Goal: Transaction & Acquisition: Book appointment/travel/reservation

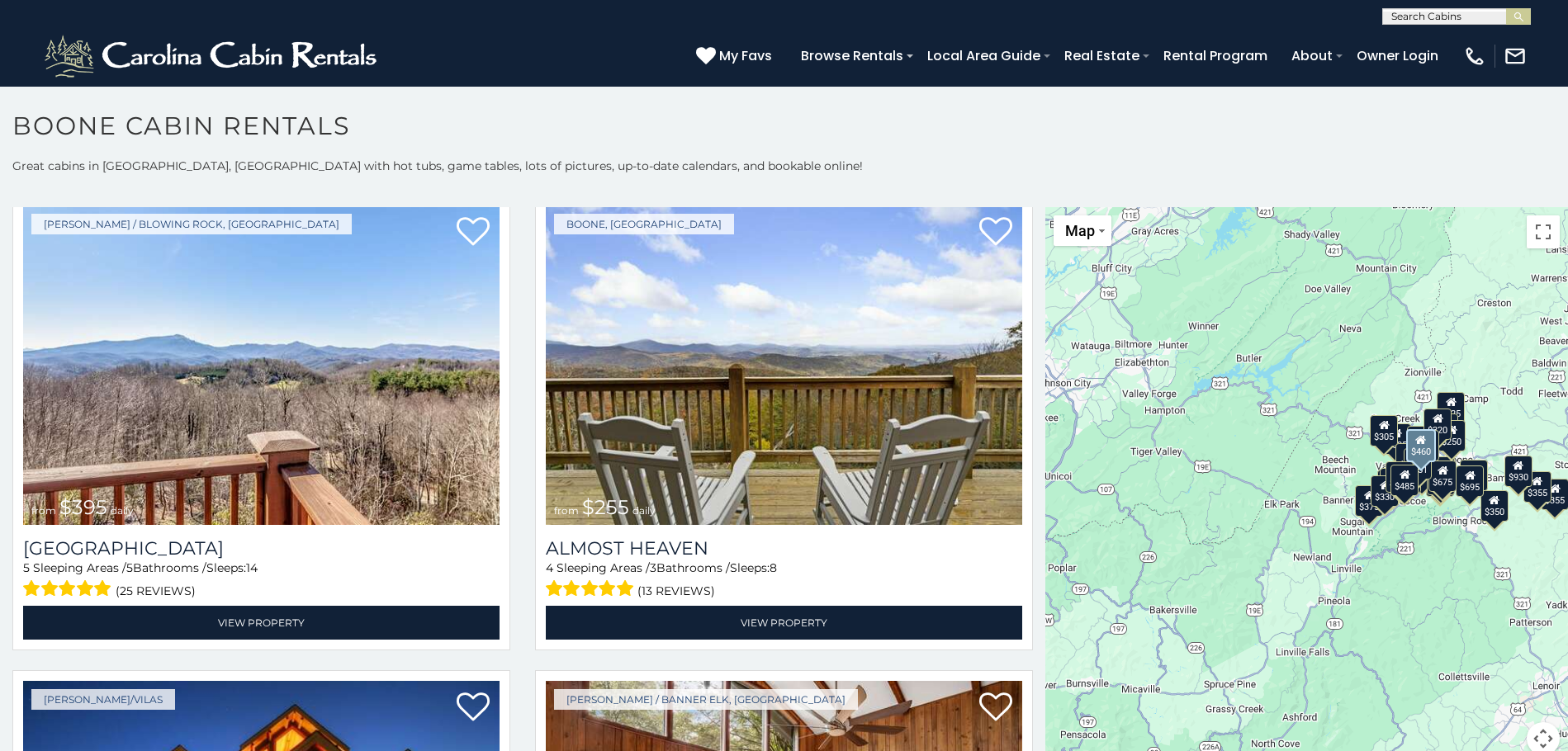
scroll to position [3385, 0]
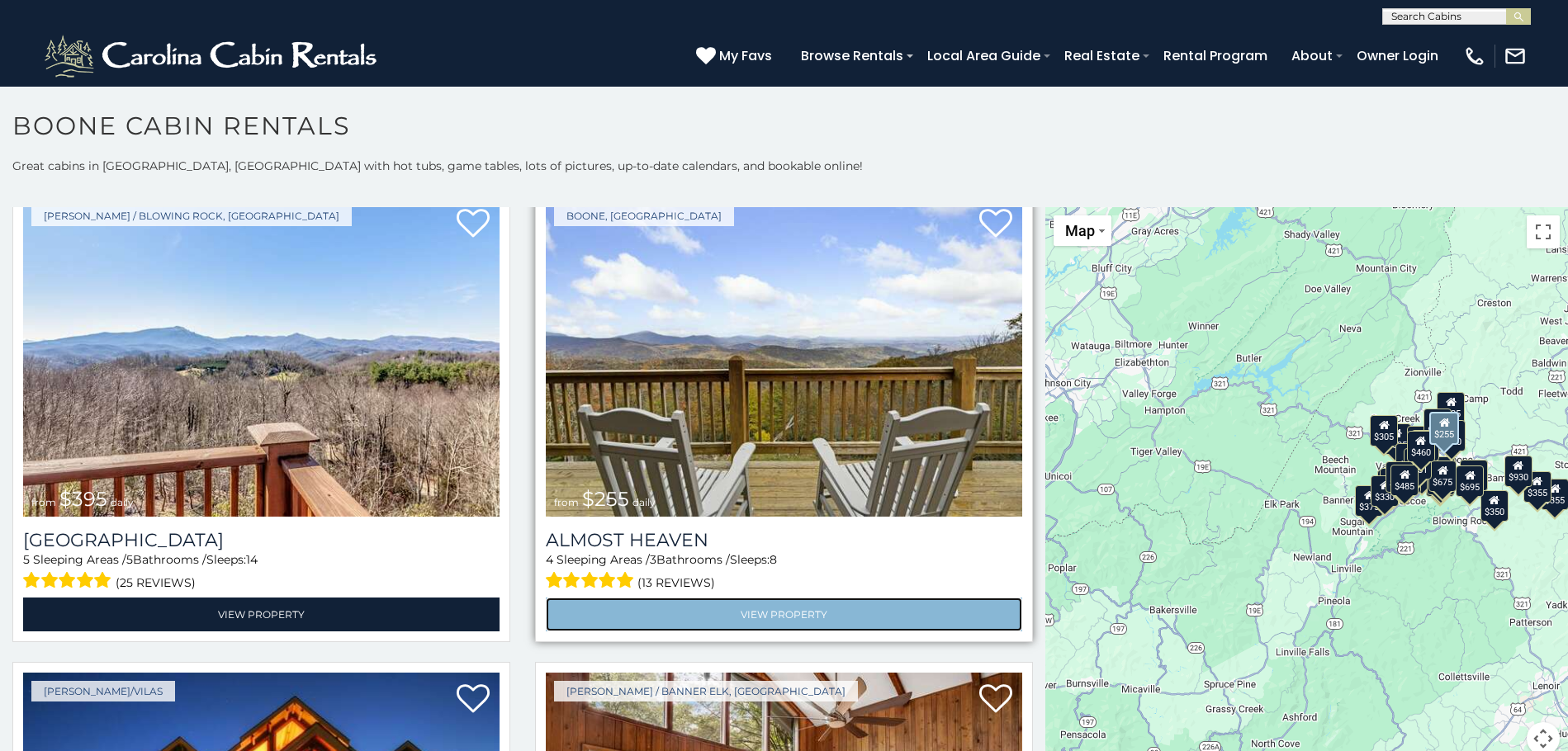
click at [785, 597] on link "View Property" at bounding box center [784, 614] width 477 height 34
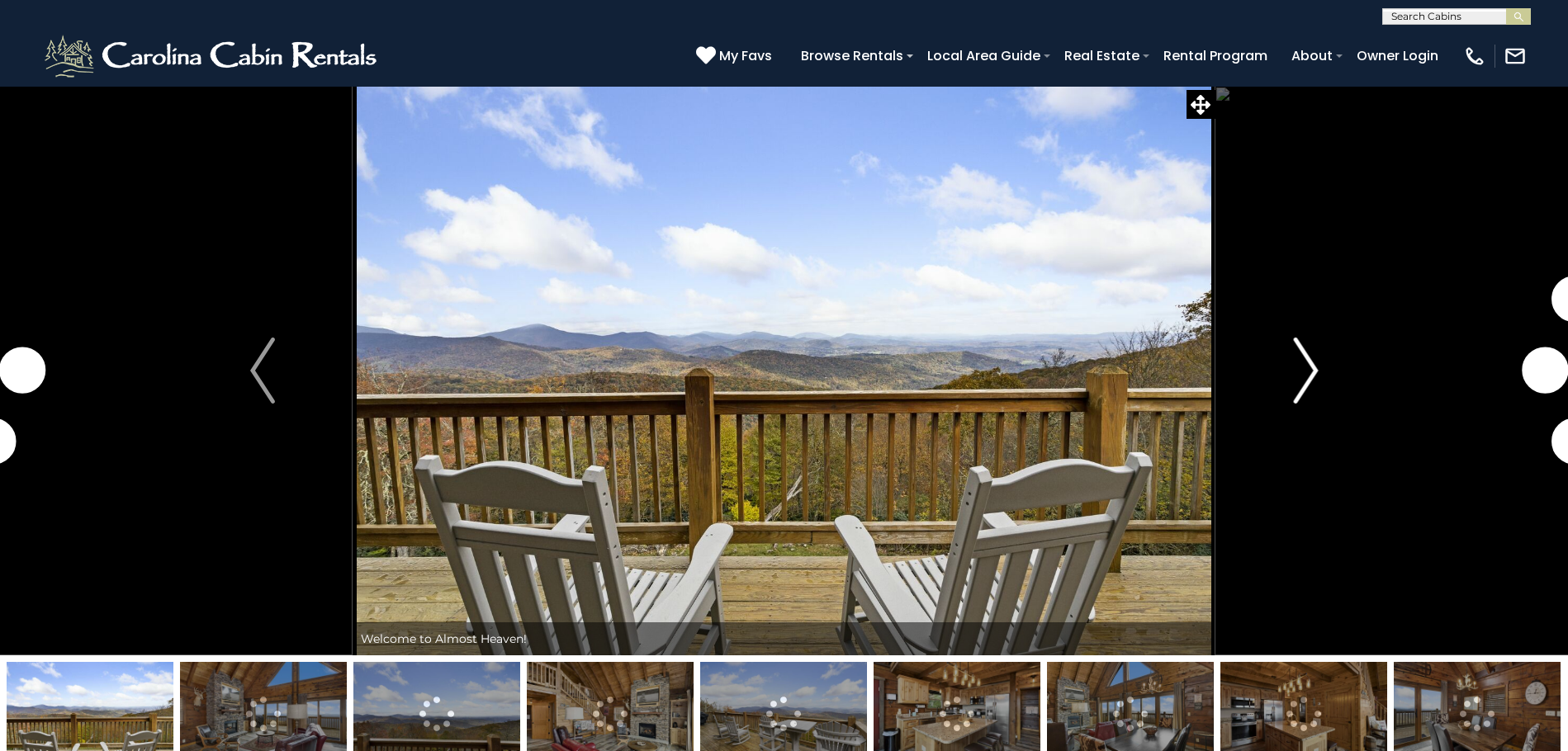
click at [1316, 391] on img "Next" at bounding box center [1305, 370] width 25 height 66
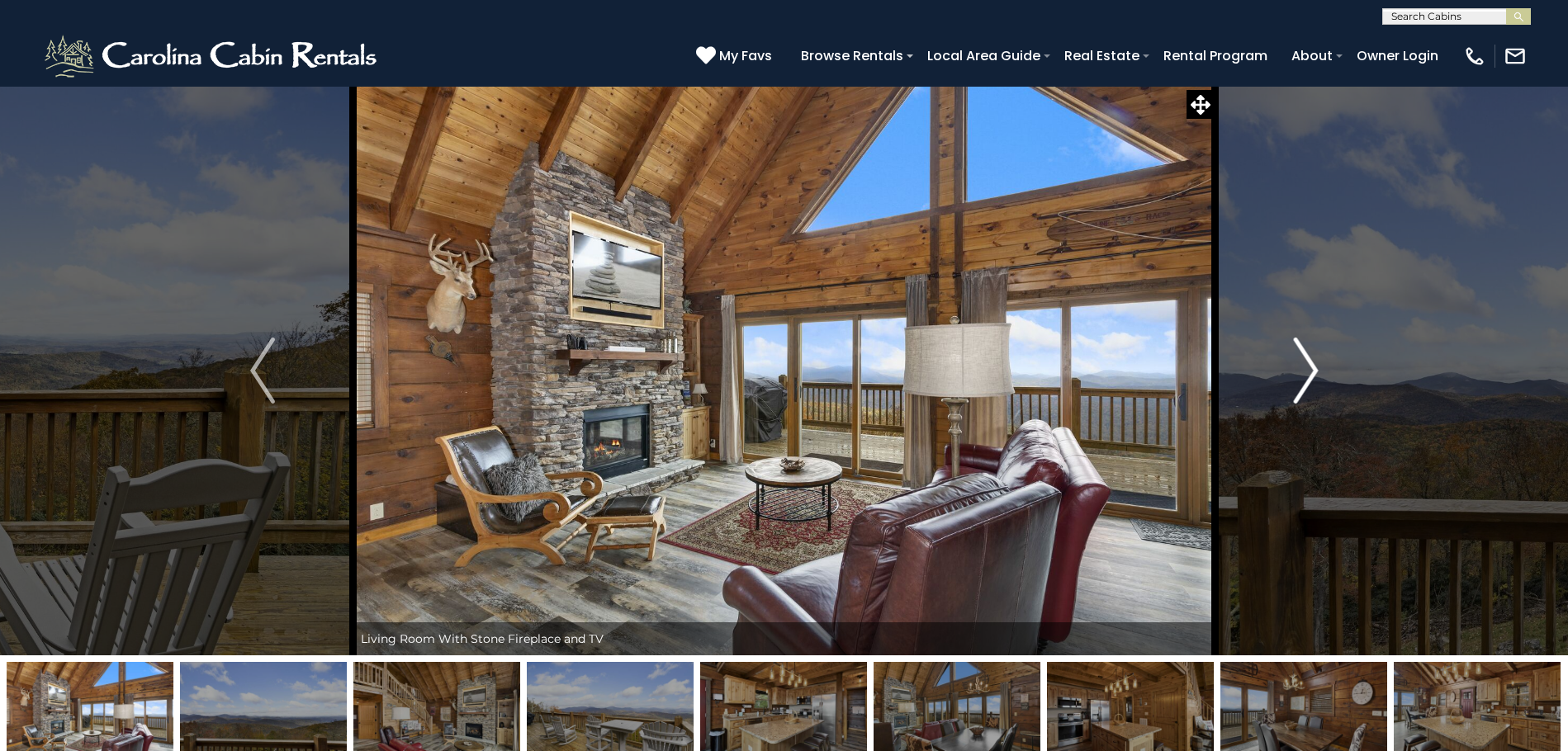
click at [1307, 378] on img "Next" at bounding box center [1305, 370] width 25 height 66
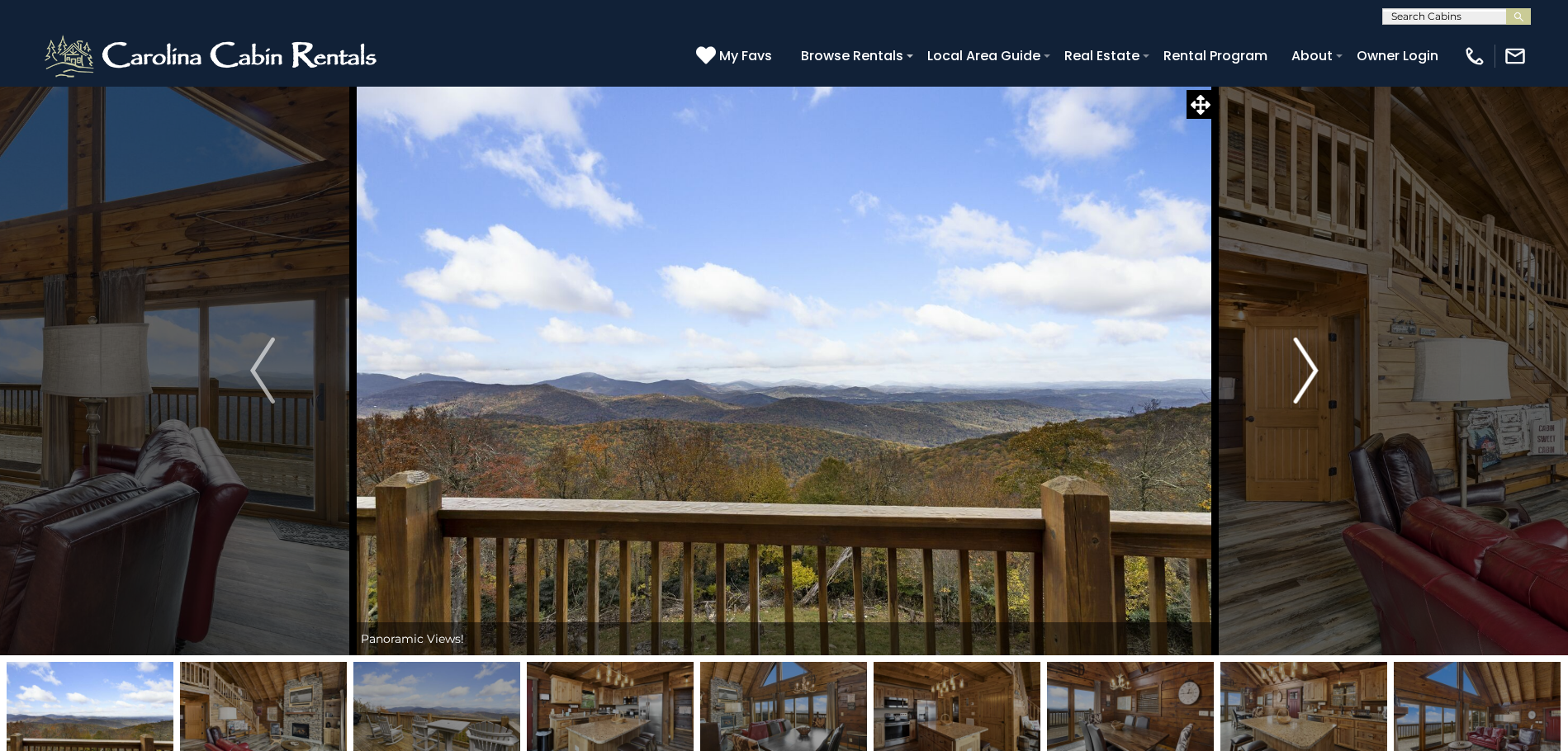
click at [1307, 378] on img "Next" at bounding box center [1305, 370] width 25 height 66
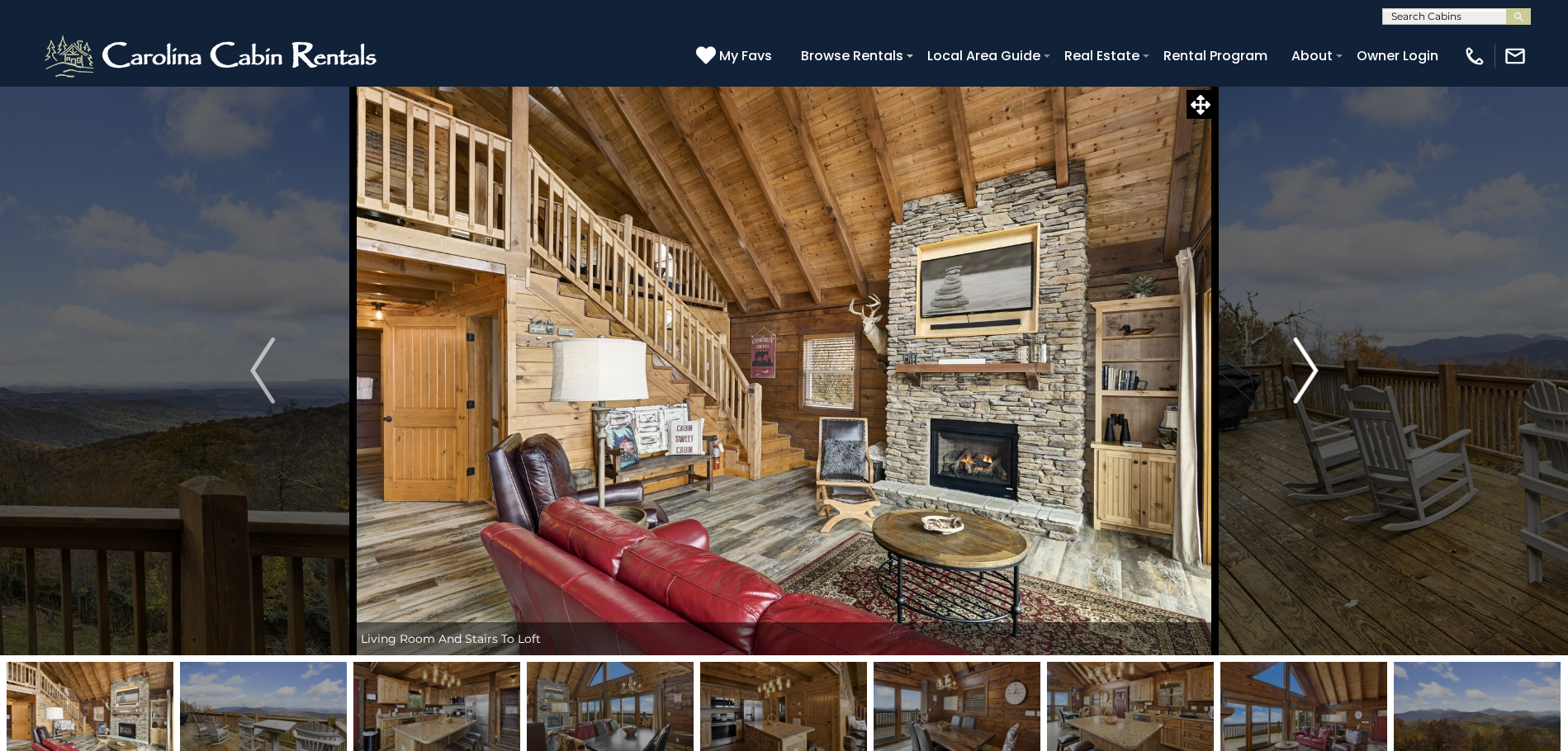
click at [1307, 378] on img "Next" at bounding box center [1305, 370] width 25 height 66
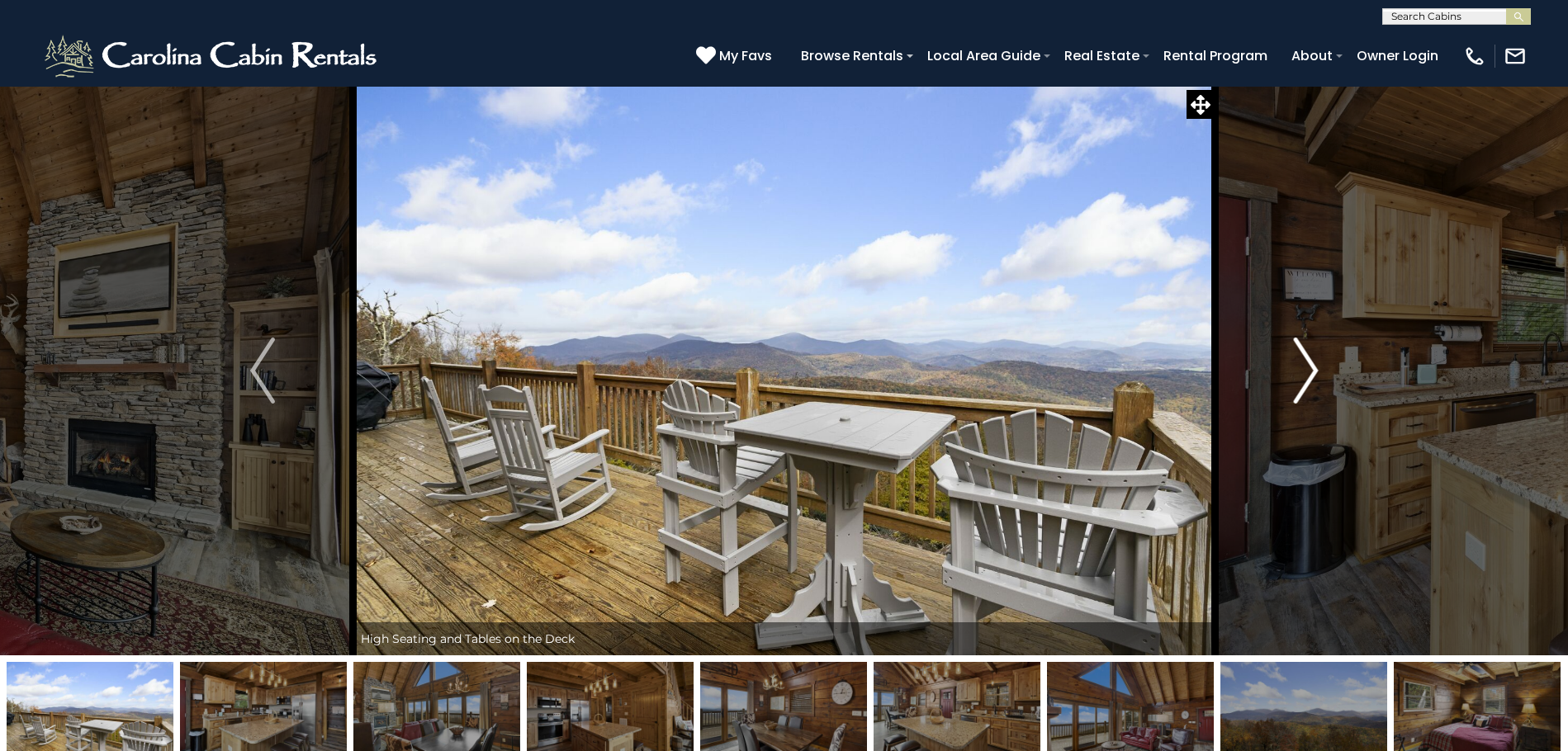
click at [1307, 378] on img "Next" at bounding box center [1305, 370] width 25 height 66
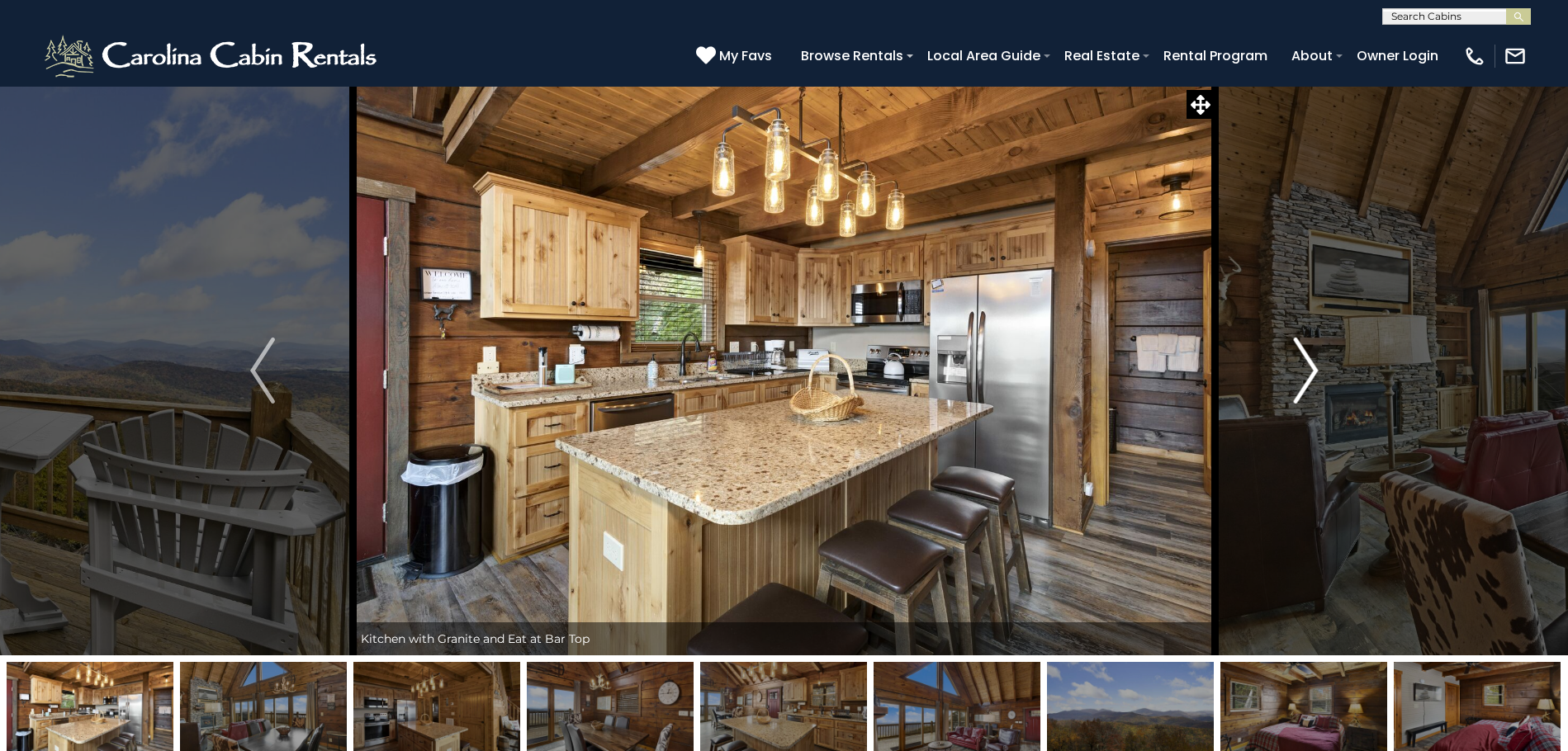
click at [1309, 385] on img "Next" at bounding box center [1305, 370] width 25 height 66
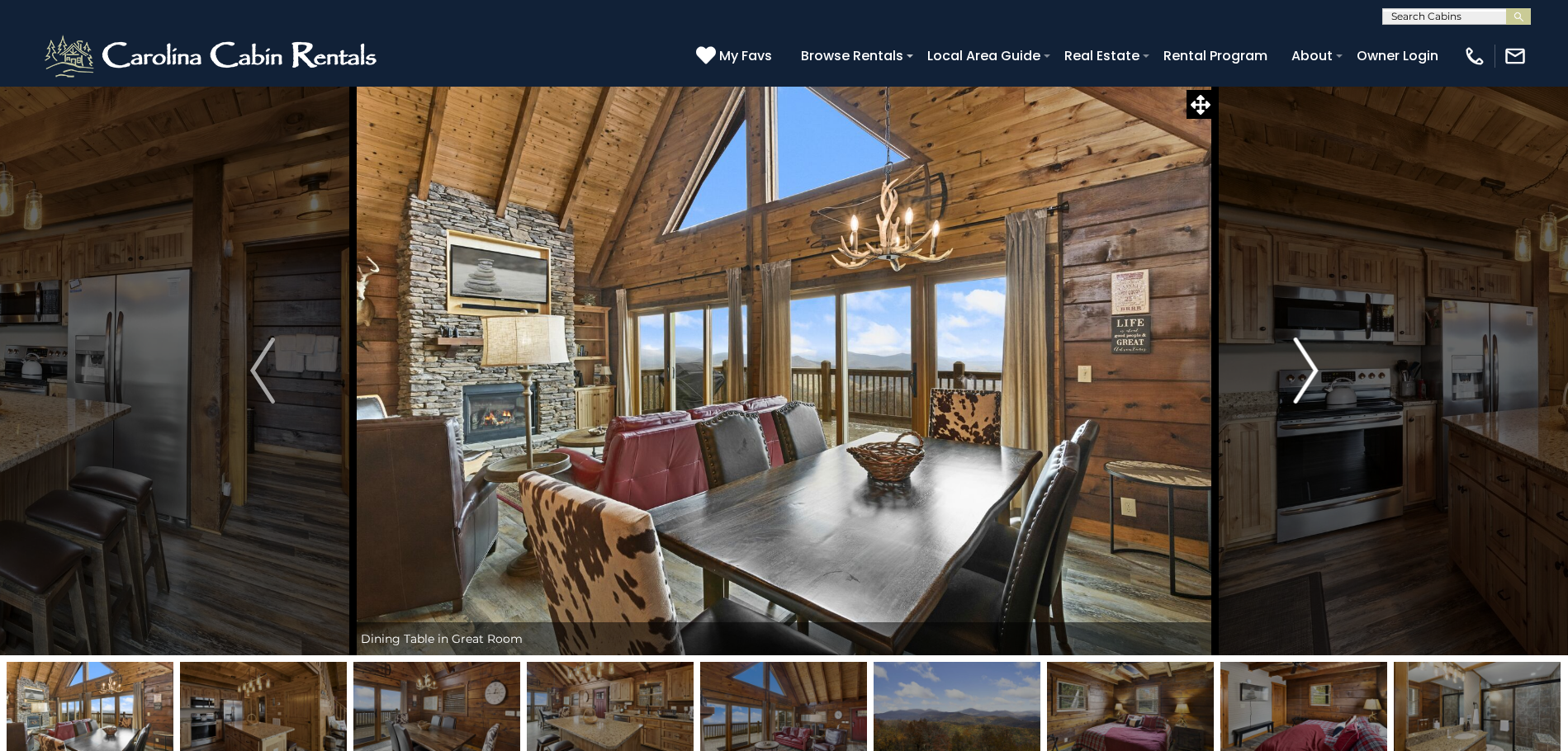
click at [1309, 385] on img "Next" at bounding box center [1305, 370] width 25 height 66
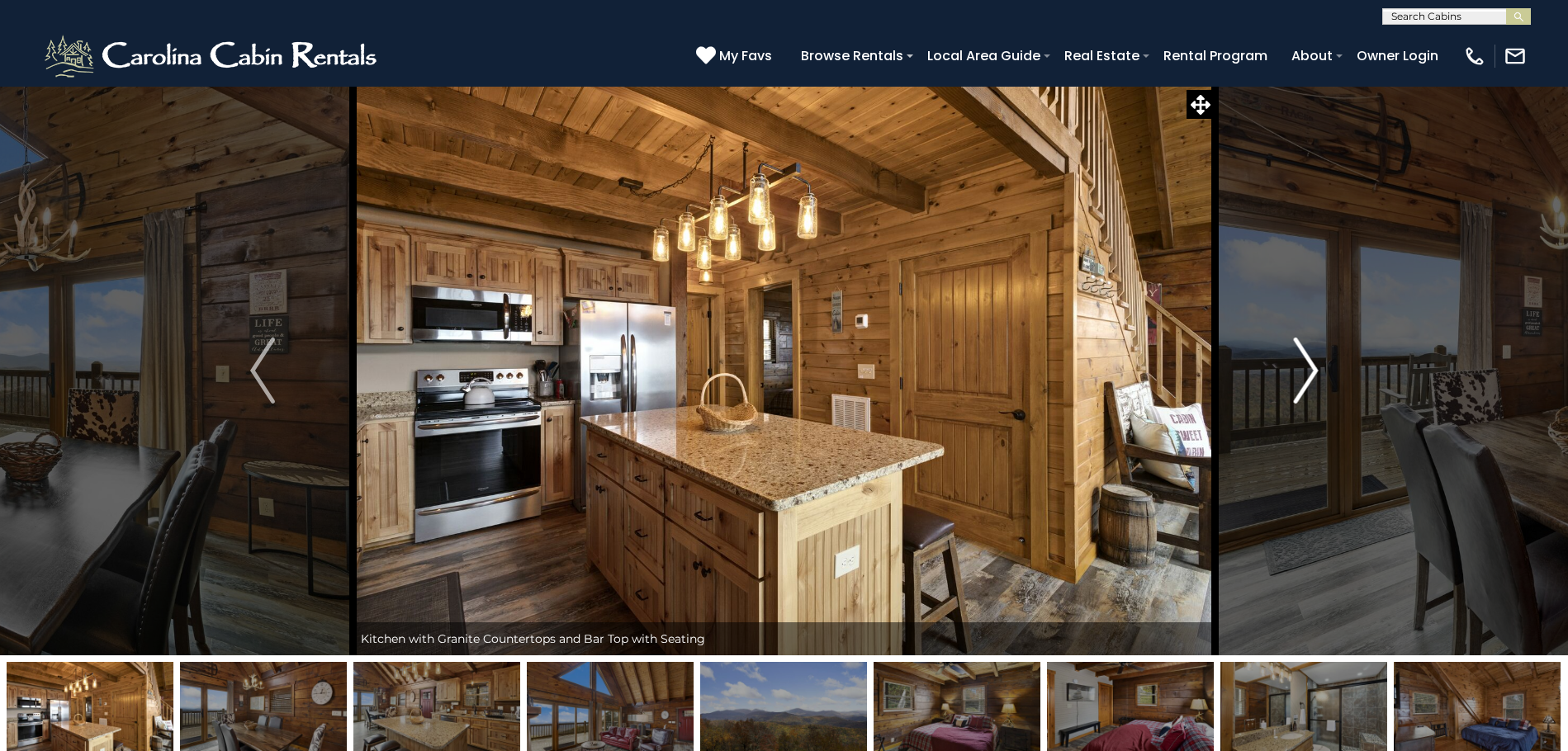
click at [1307, 382] on img "Next" at bounding box center [1305, 370] width 25 height 66
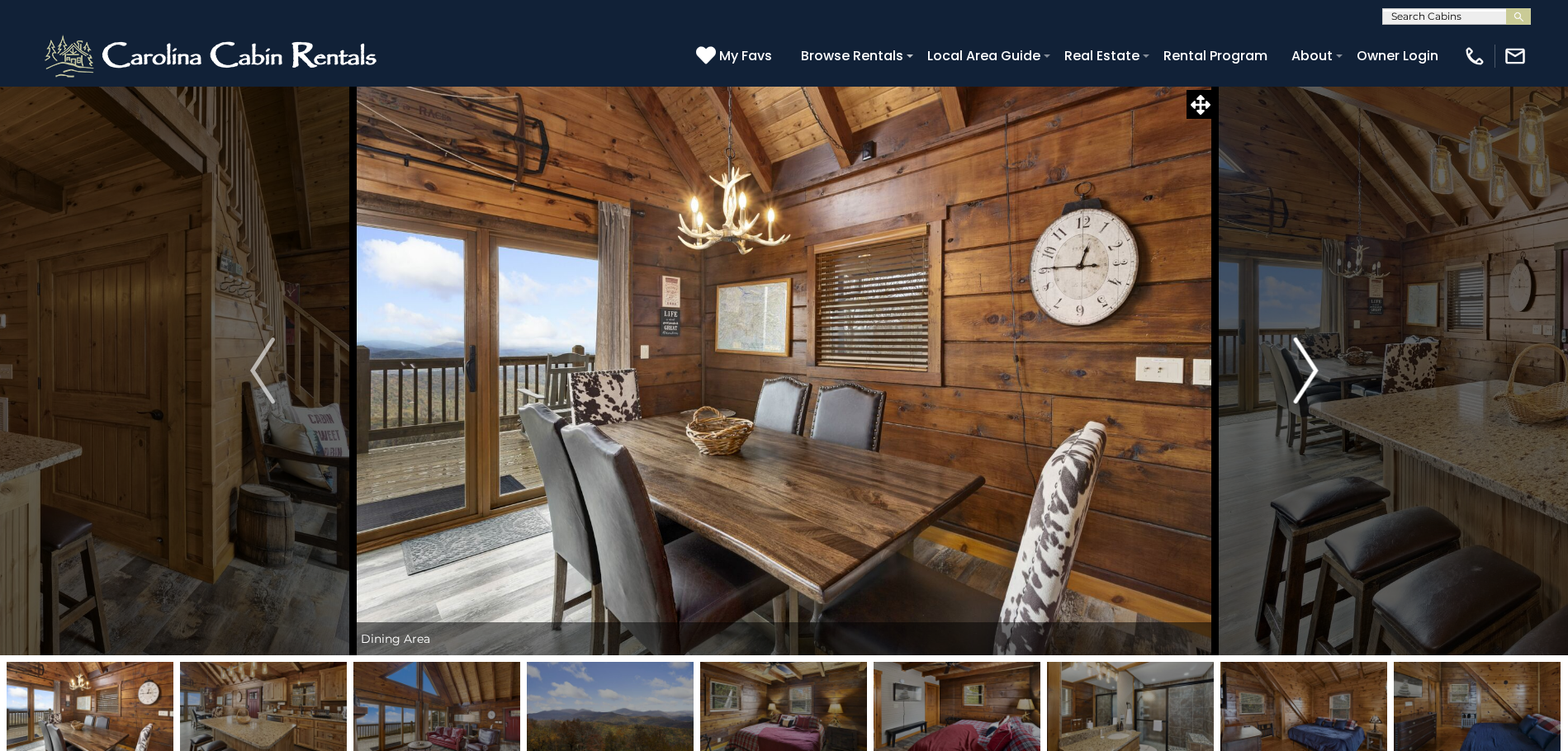
click at [1309, 383] on img "Next" at bounding box center [1305, 370] width 25 height 66
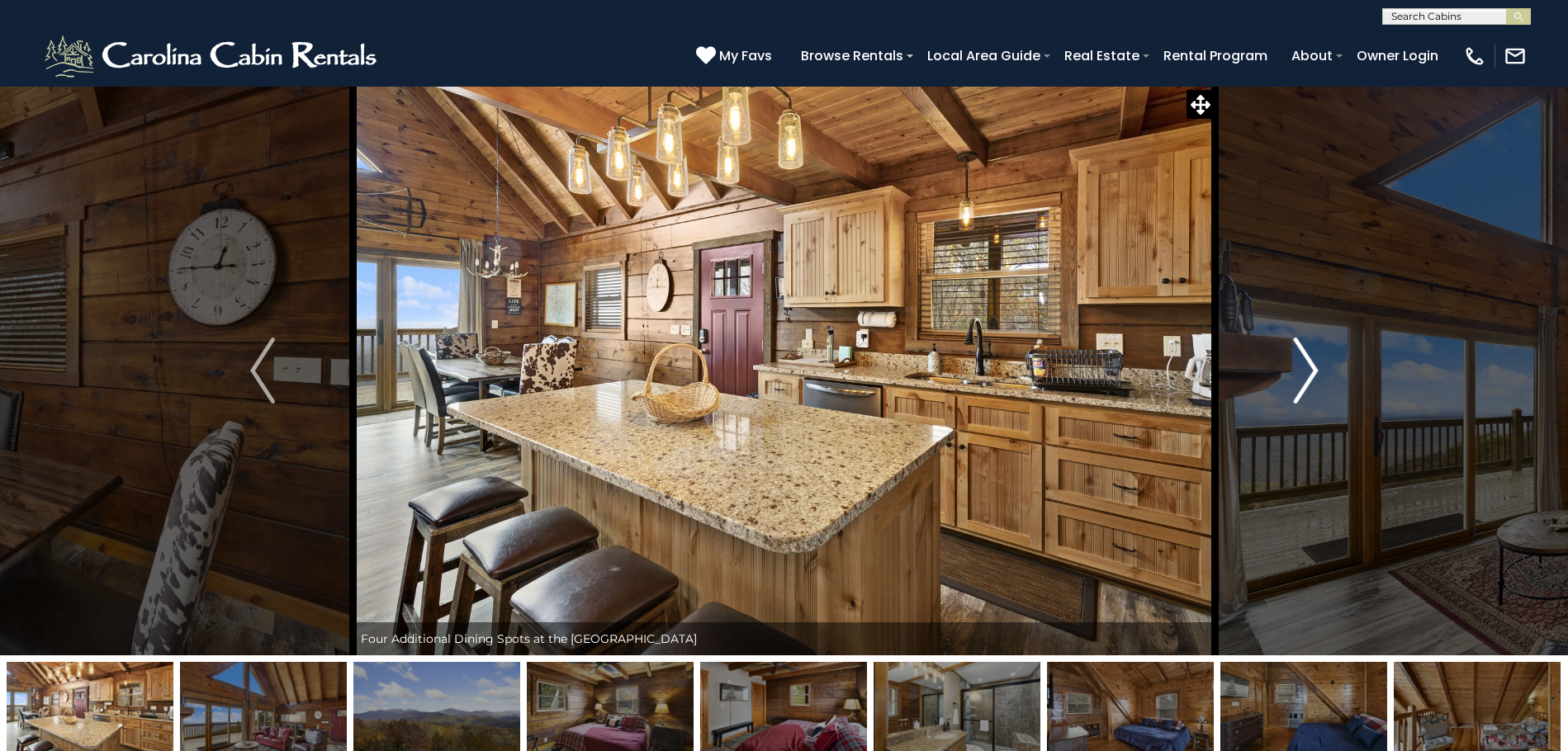
click at [1309, 383] on img "Next" at bounding box center [1305, 370] width 25 height 66
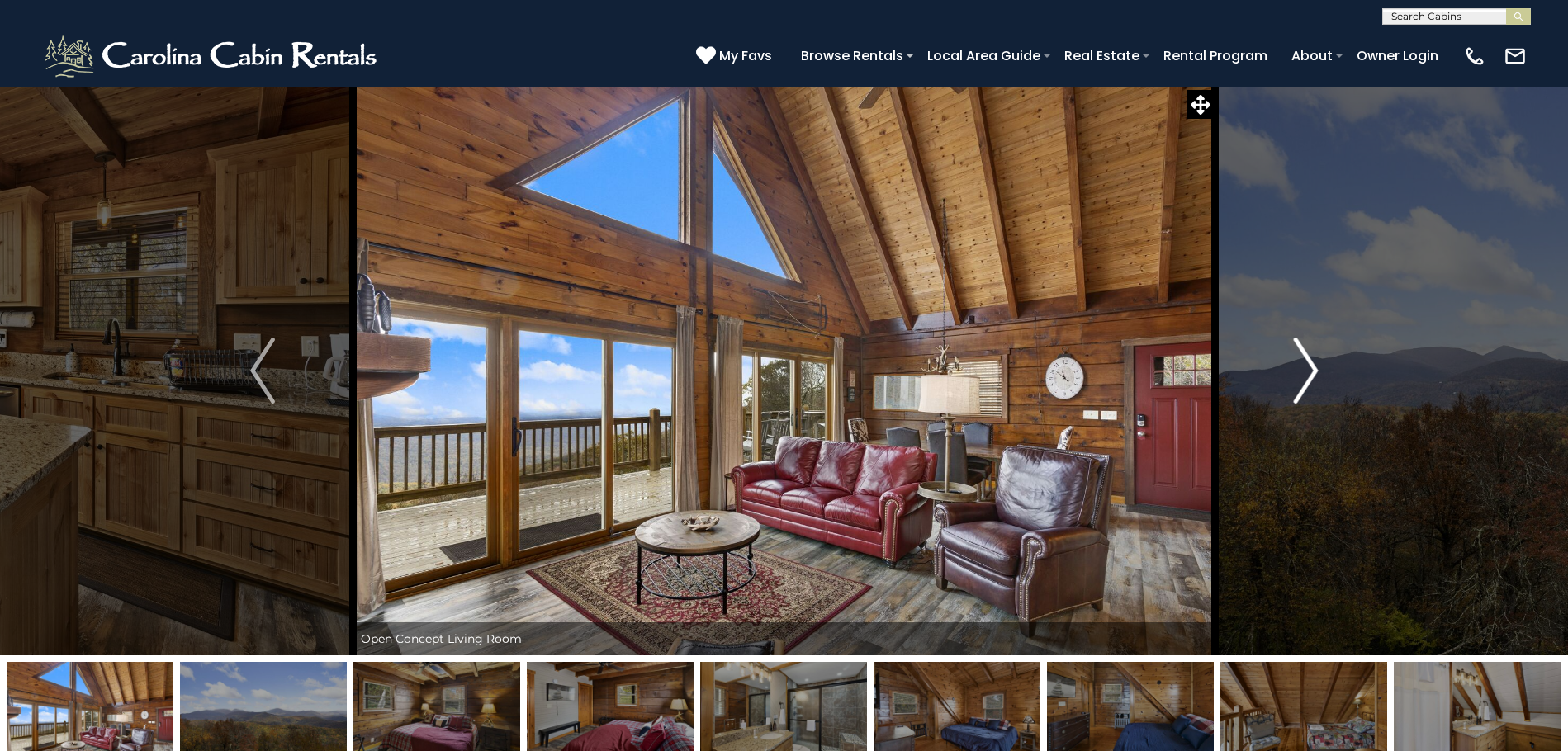
click at [1309, 383] on img "Next" at bounding box center [1305, 370] width 25 height 66
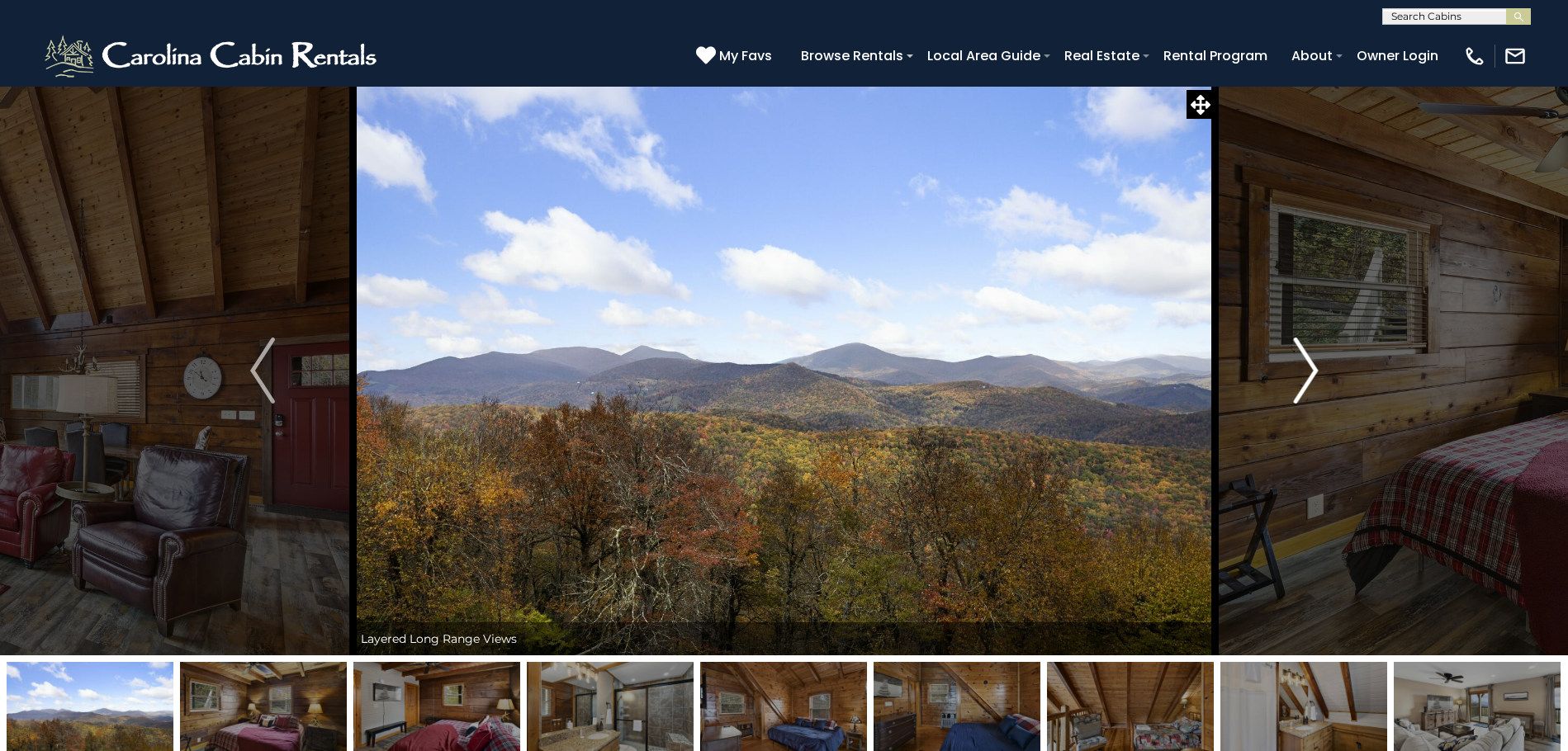
click at [1309, 383] on img "Next" at bounding box center [1305, 370] width 25 height 66
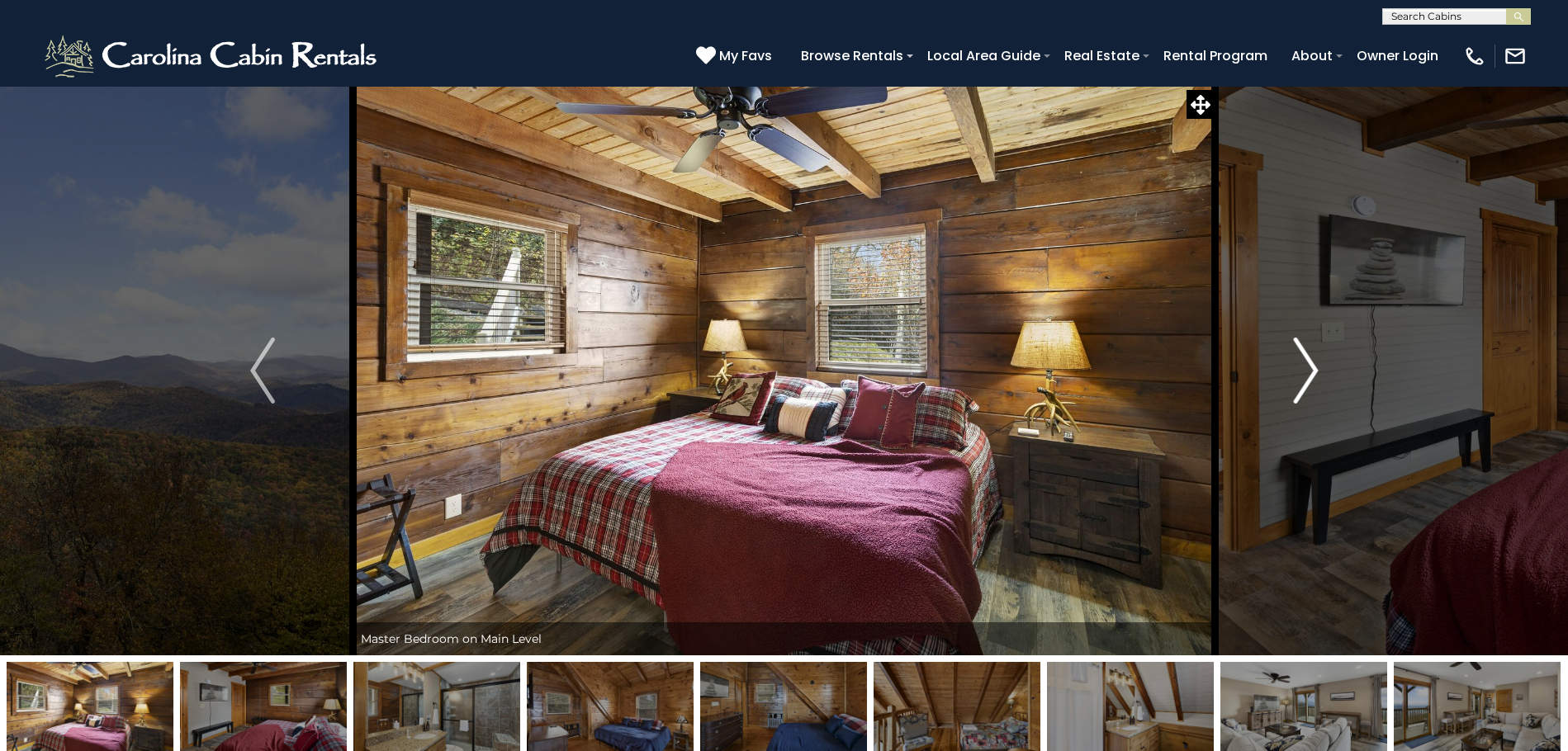
click at [1309, 383] on img "Next" at bounding box center [1305, 370] width 25 height 66
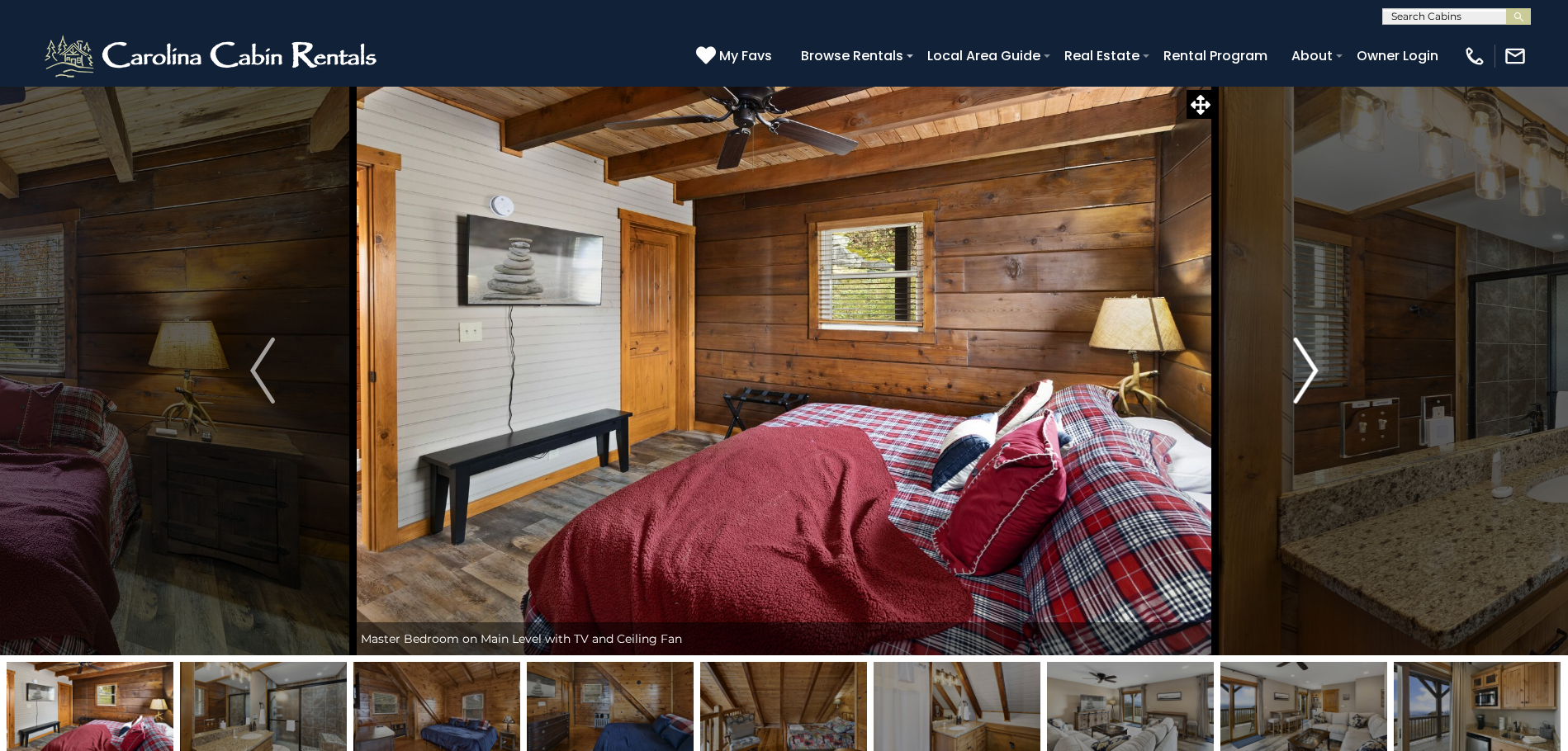
click at [1309, 383] on img "Next" at bounding box center [1305, 370] width 25 height 66
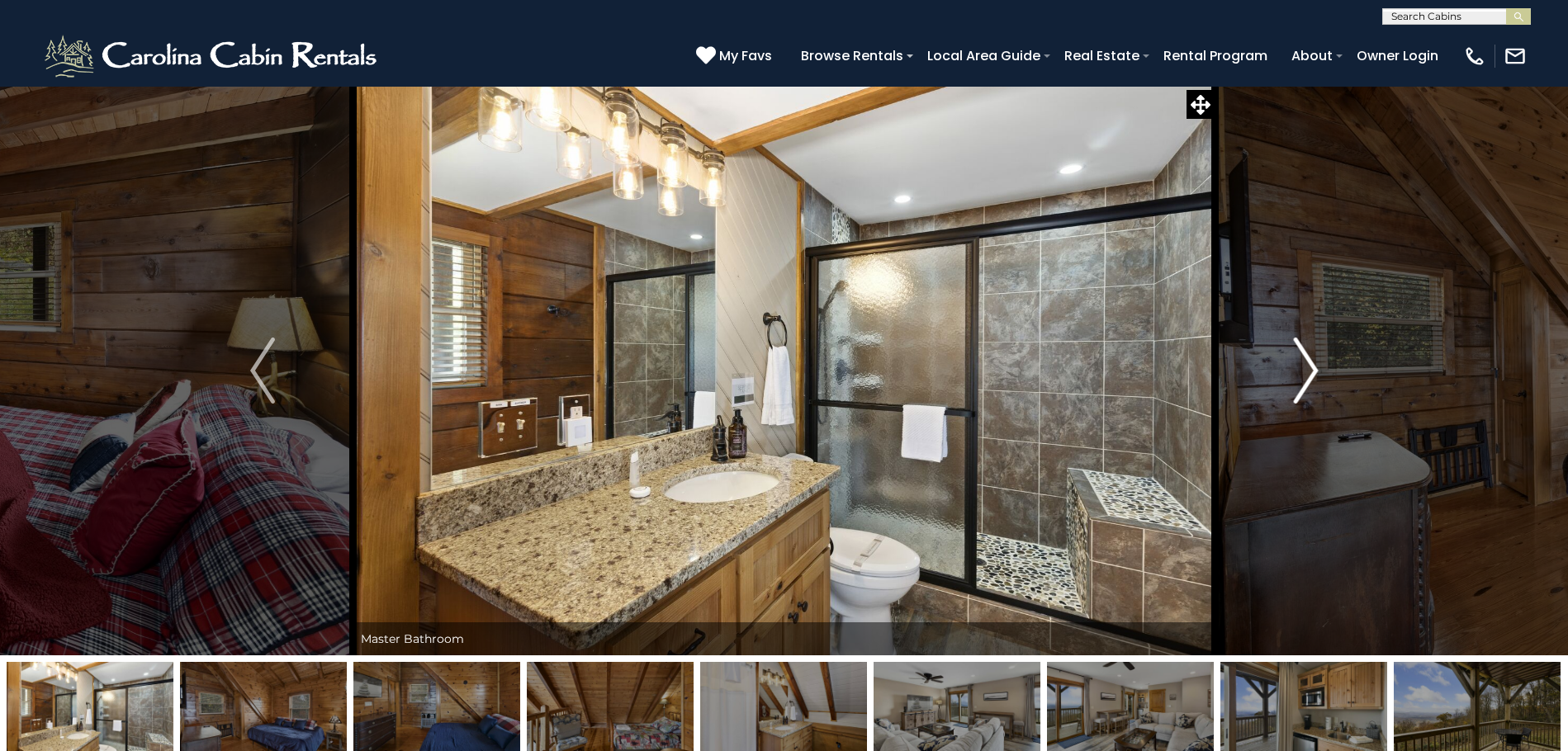
click at [1309, 383] on img "Next" at bounding box center [1305, 370] width 25 height 66
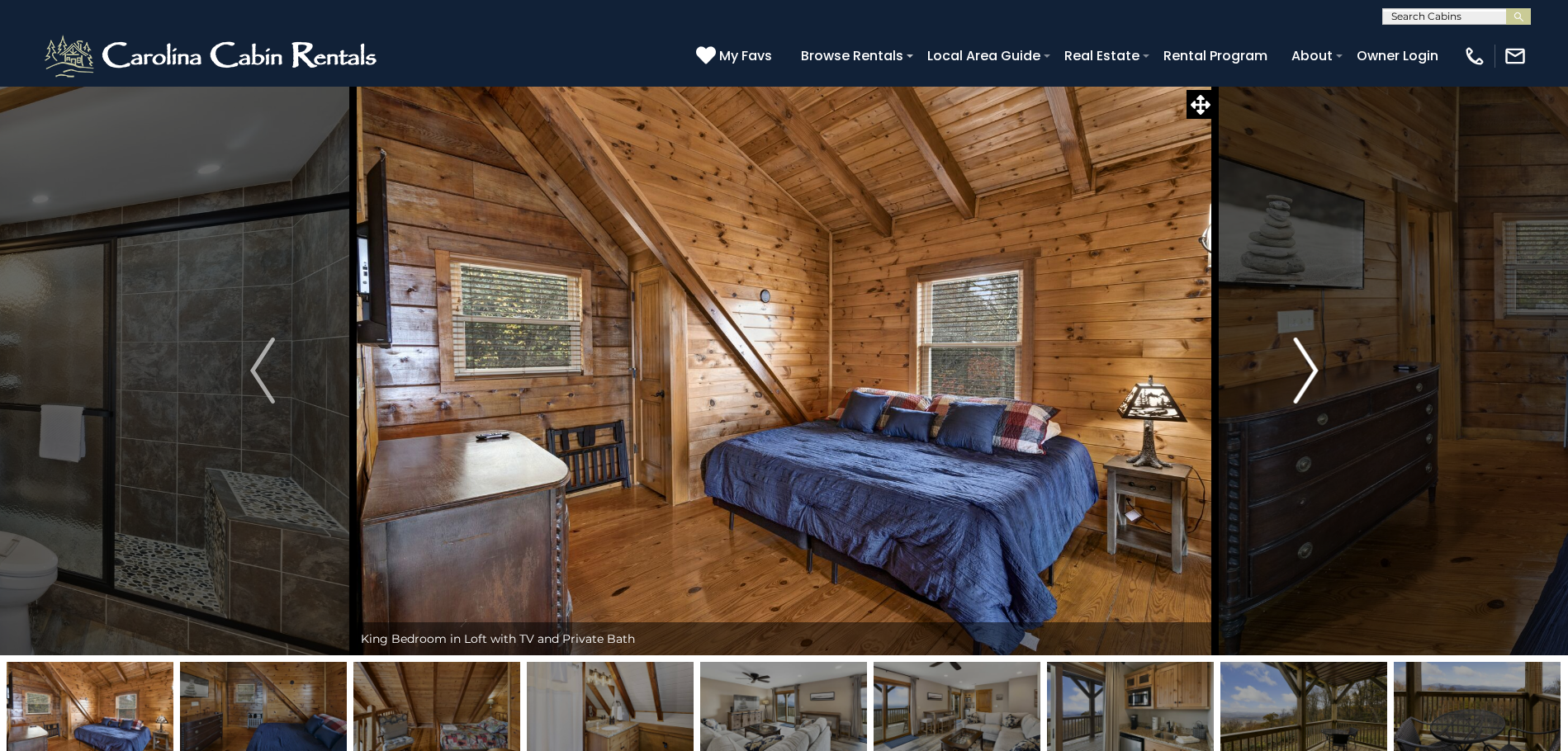
click at [1309, 383] on img "Next" at bounding box center [1305, 370] width 25 height 66
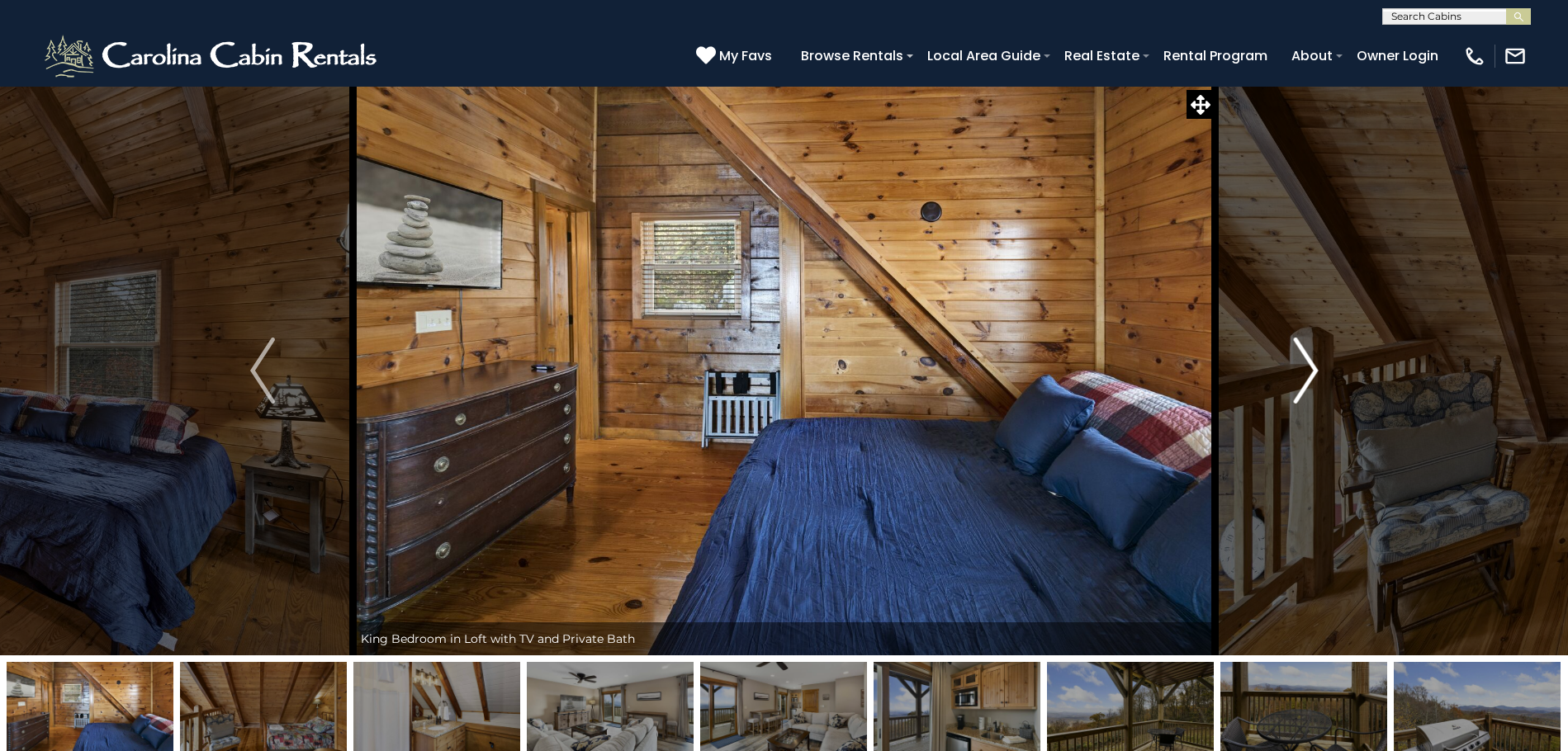
click at [1309, 383] on img "Next" at bounding box center [1305, 370] width 25 height 66
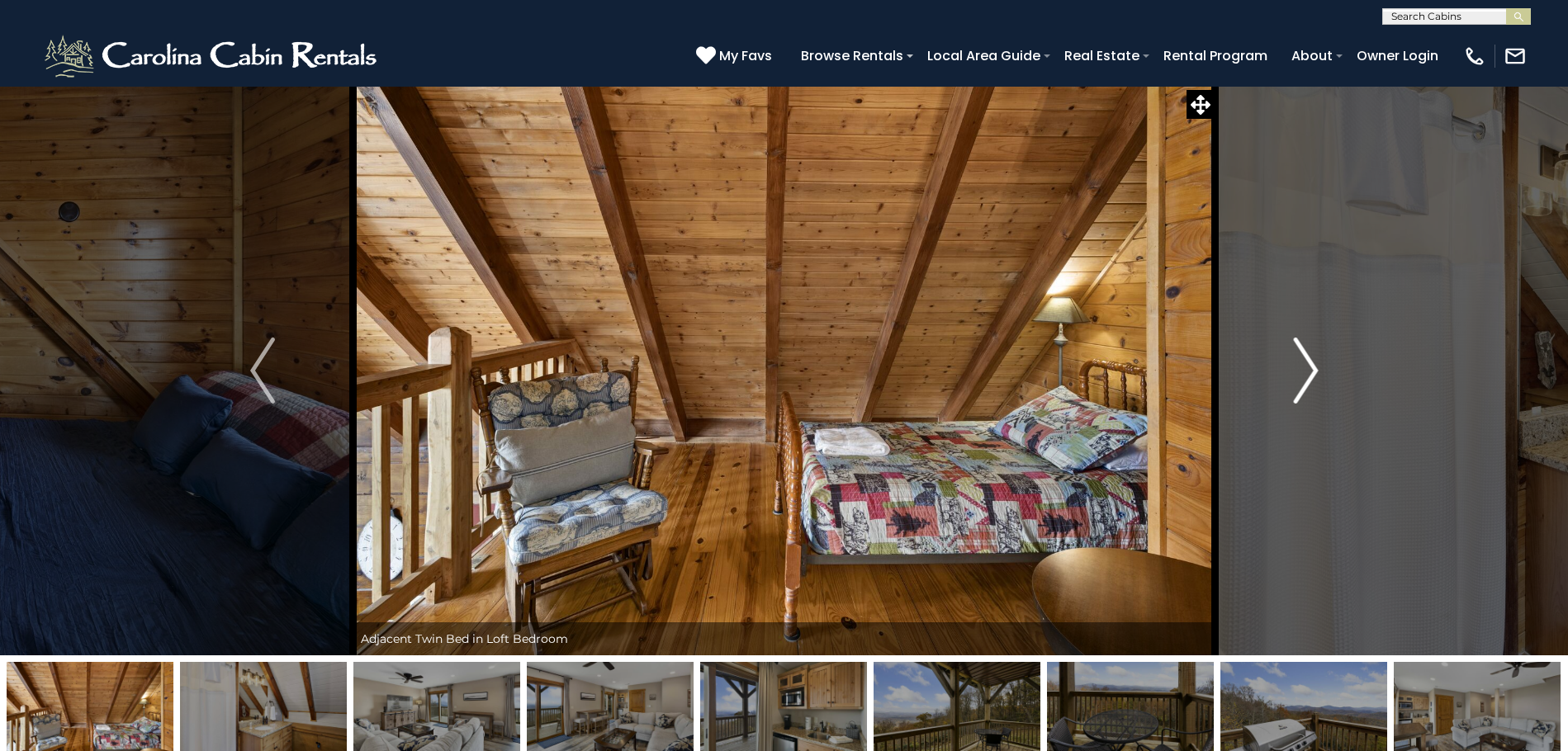
click at [1309, 383] on img "Next" at bounding box center [1305, 370] width 25 height 66
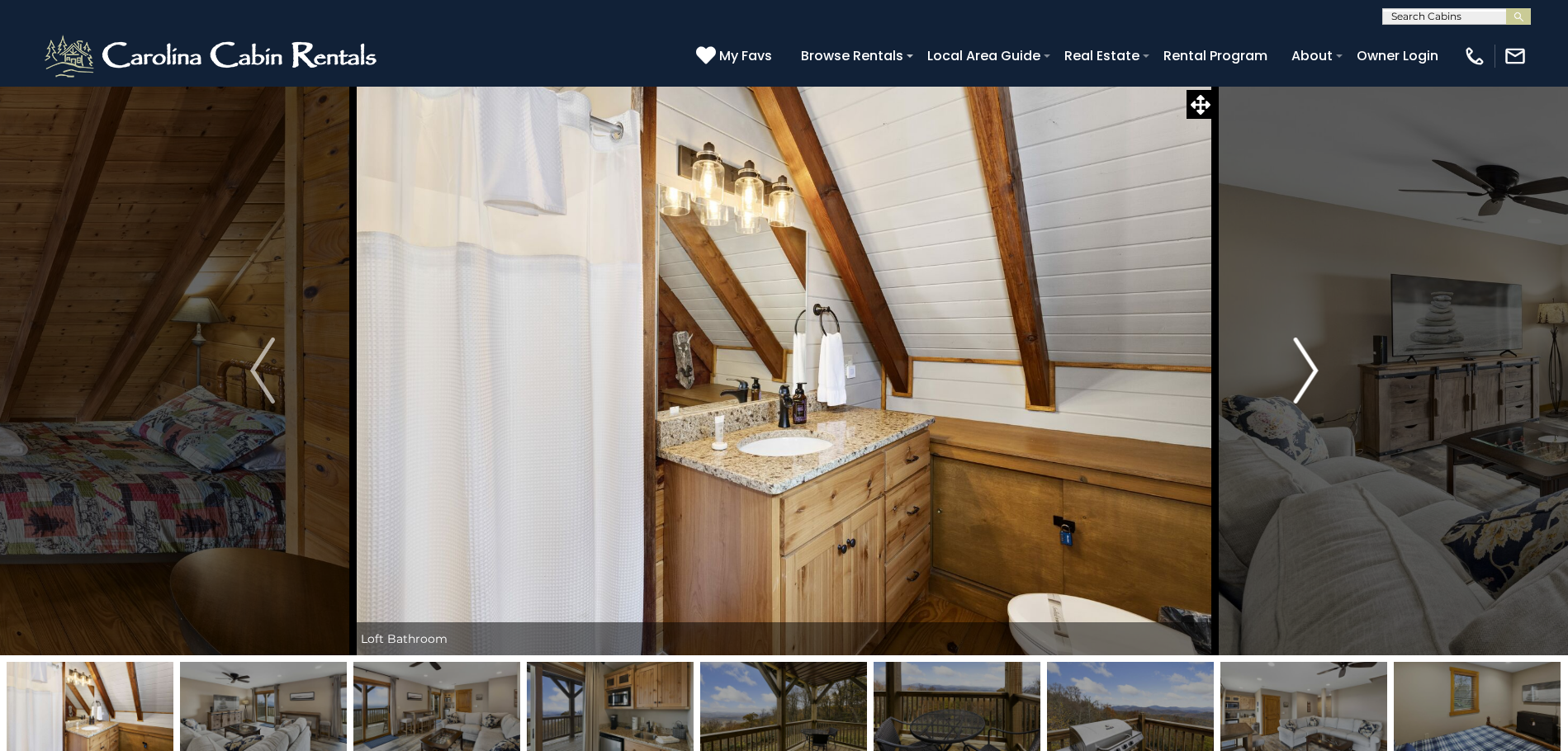
click at [1312, 381] on img "Next" at bounding box center [1305, 370] width 25 height 66
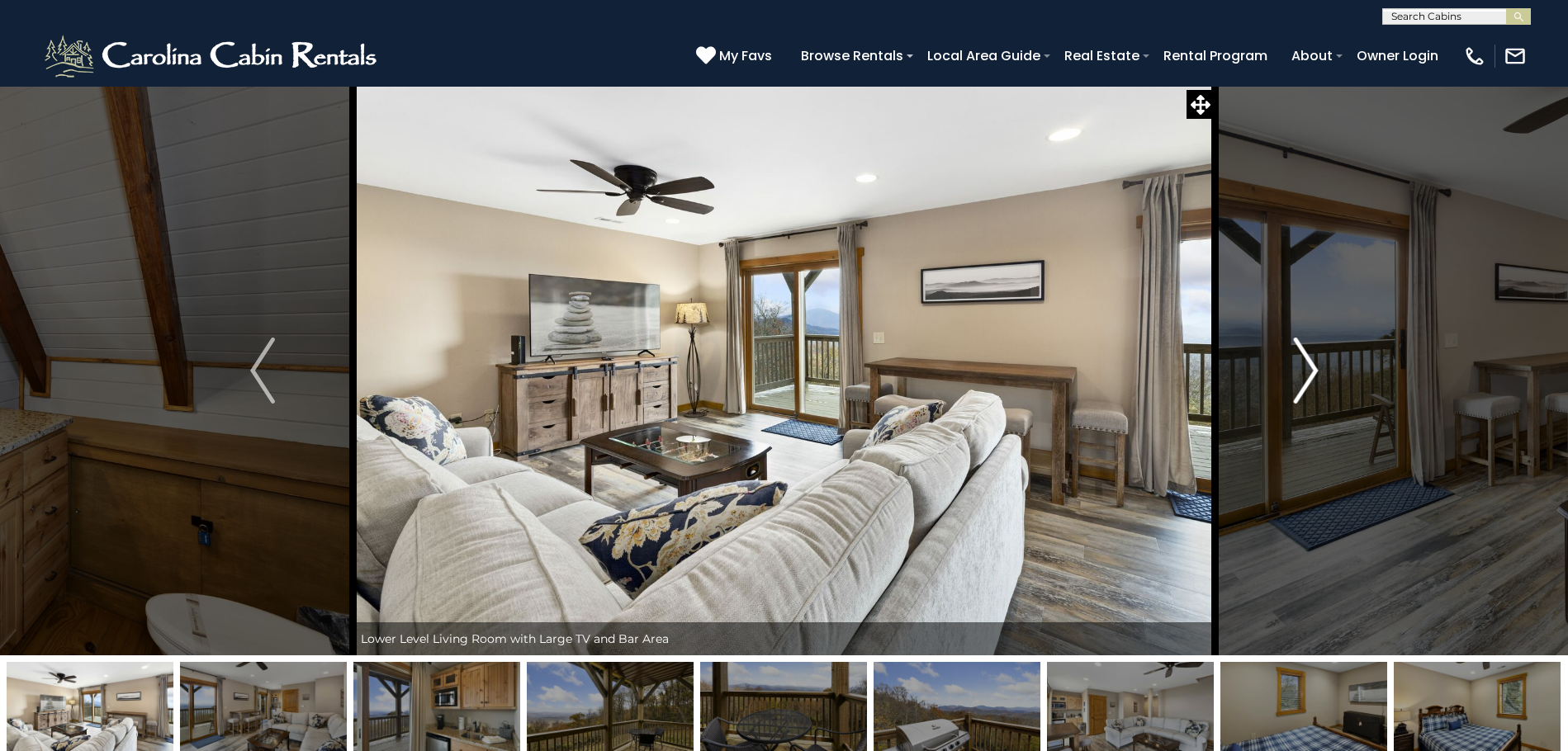
click at [1312, 381] on img "Next" at bounding box center [1305, 370] width 25 height 66
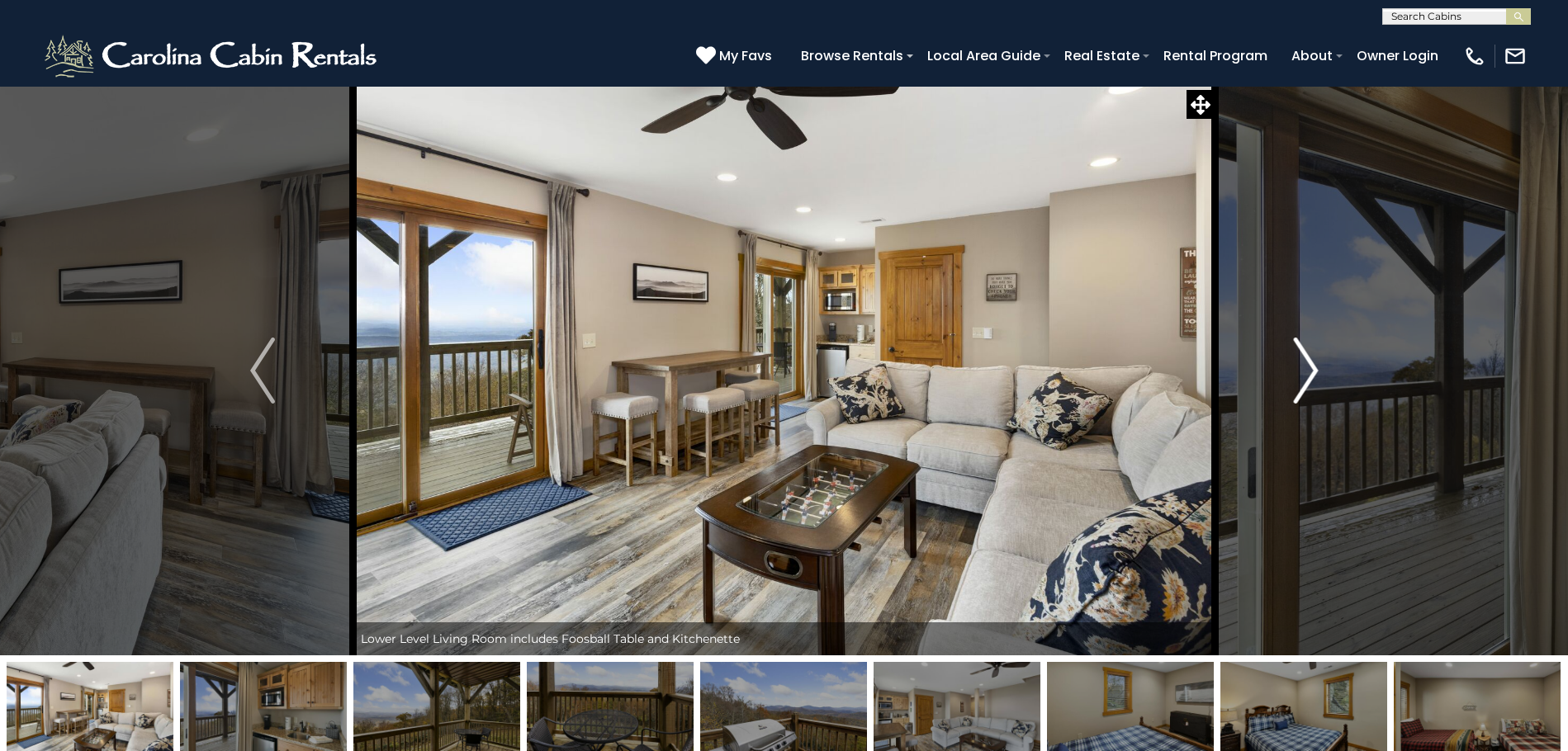
click at [1313, 379] on img "Next" at bounding box center [1305, 370] width 25 height 66
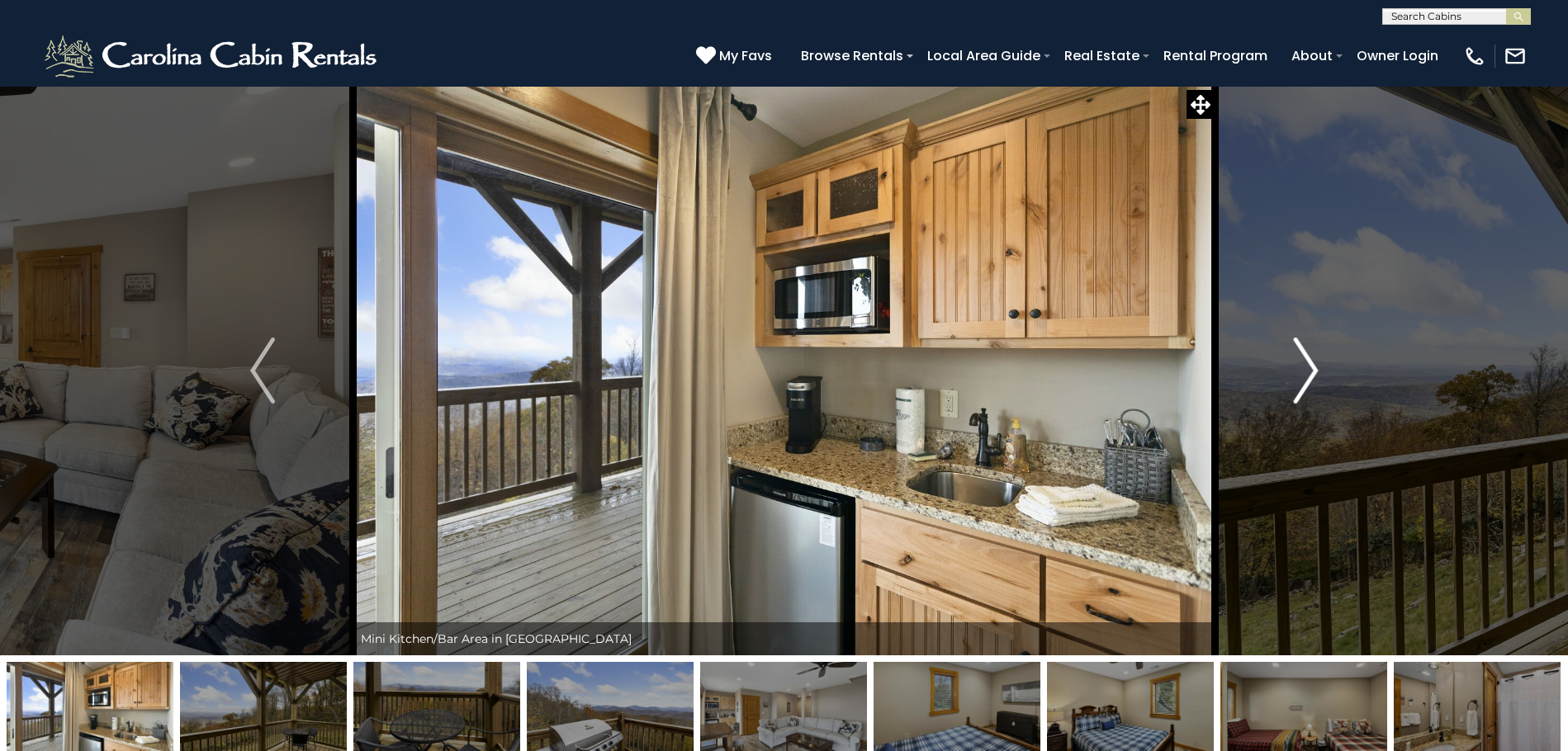
click at [1313, 379] on img "Next" at bounding box center [1305, 370] width 25 height 66
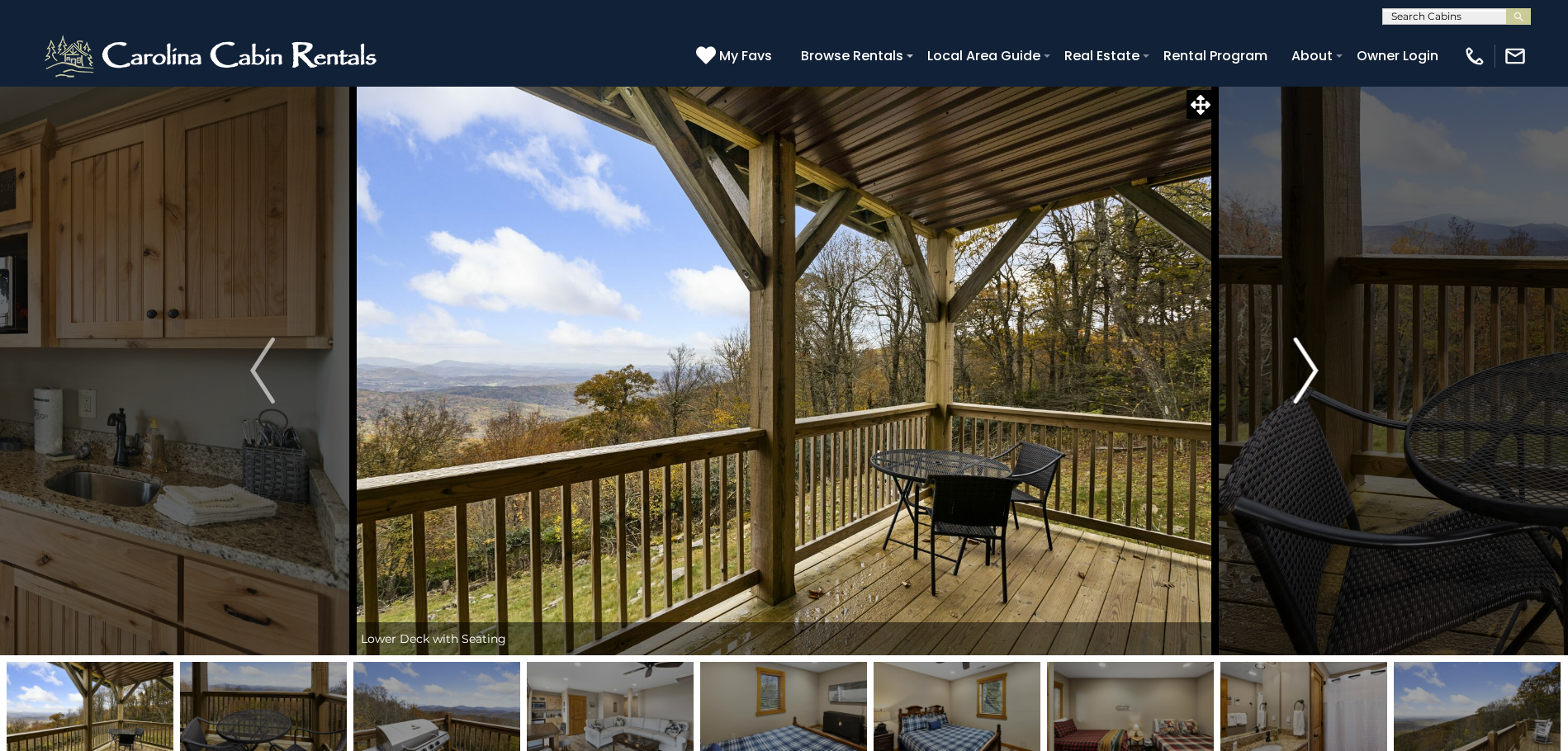
click at [1313, 379] on img "Next" at bounding box center [1305, 370] width 25 height 66
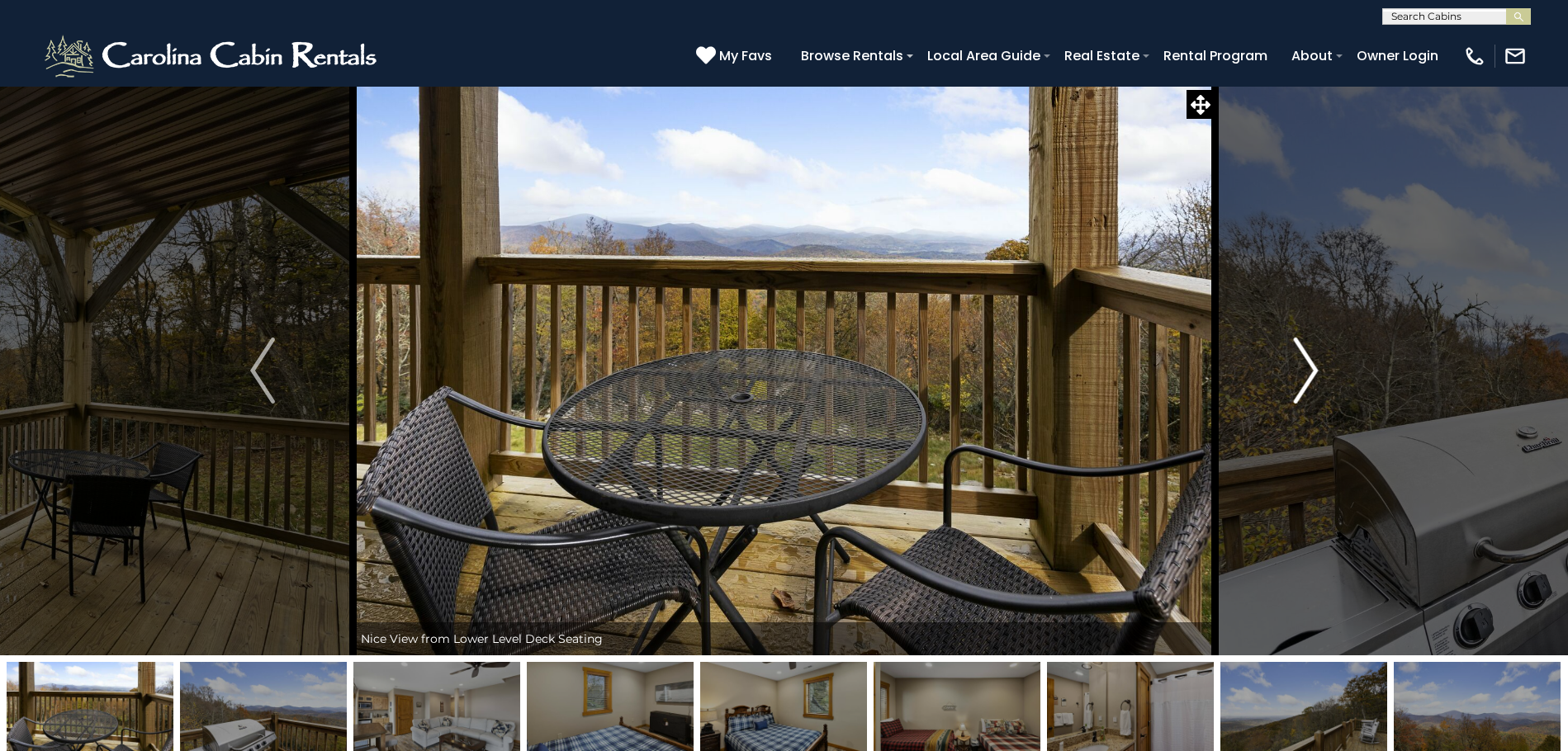
click at [1313, 379] on img "Next" at bounding box center [1305, 370] width 25 height 66
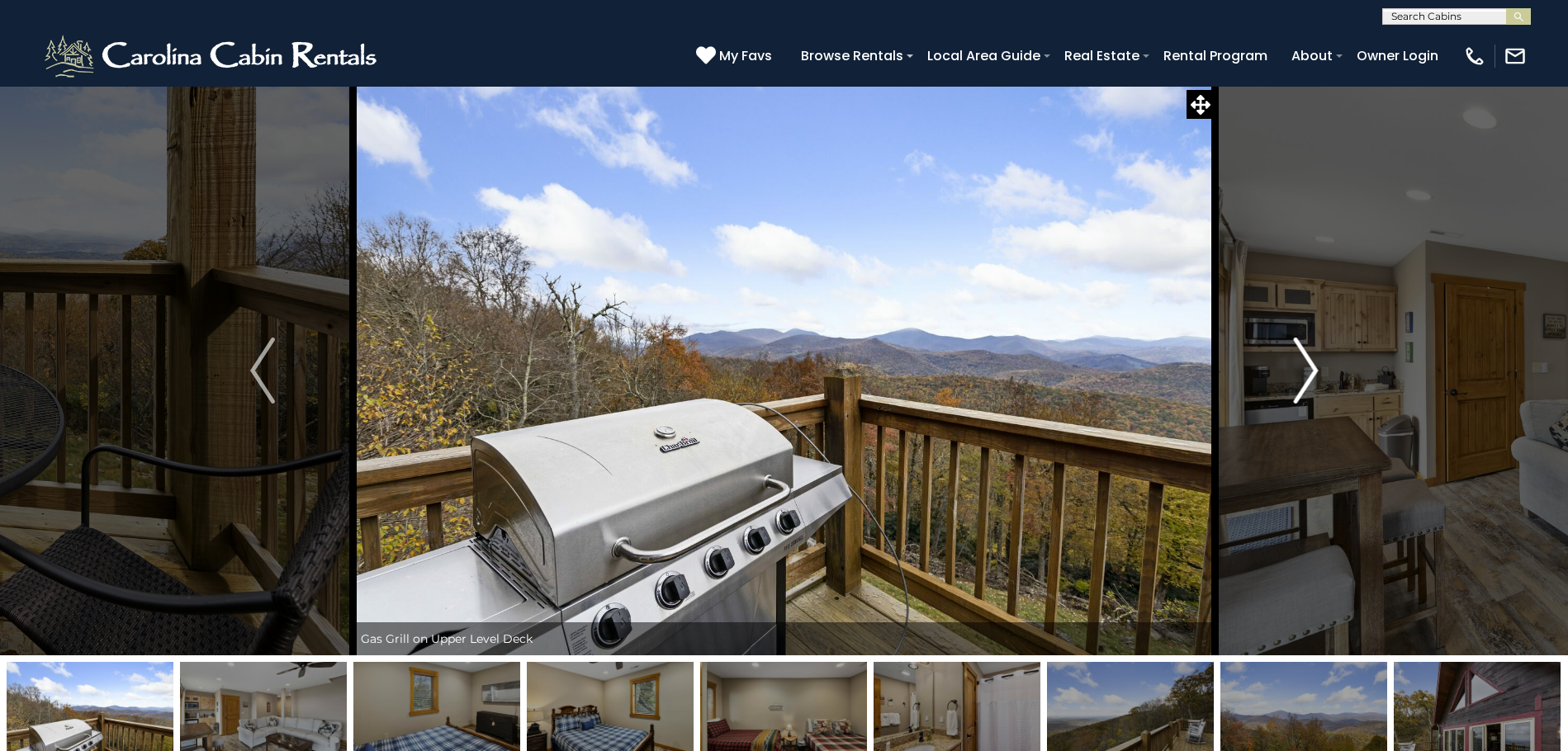
click at [1313, 379] on img "Next" at bounding box center [1305, 370] width 25 height 66
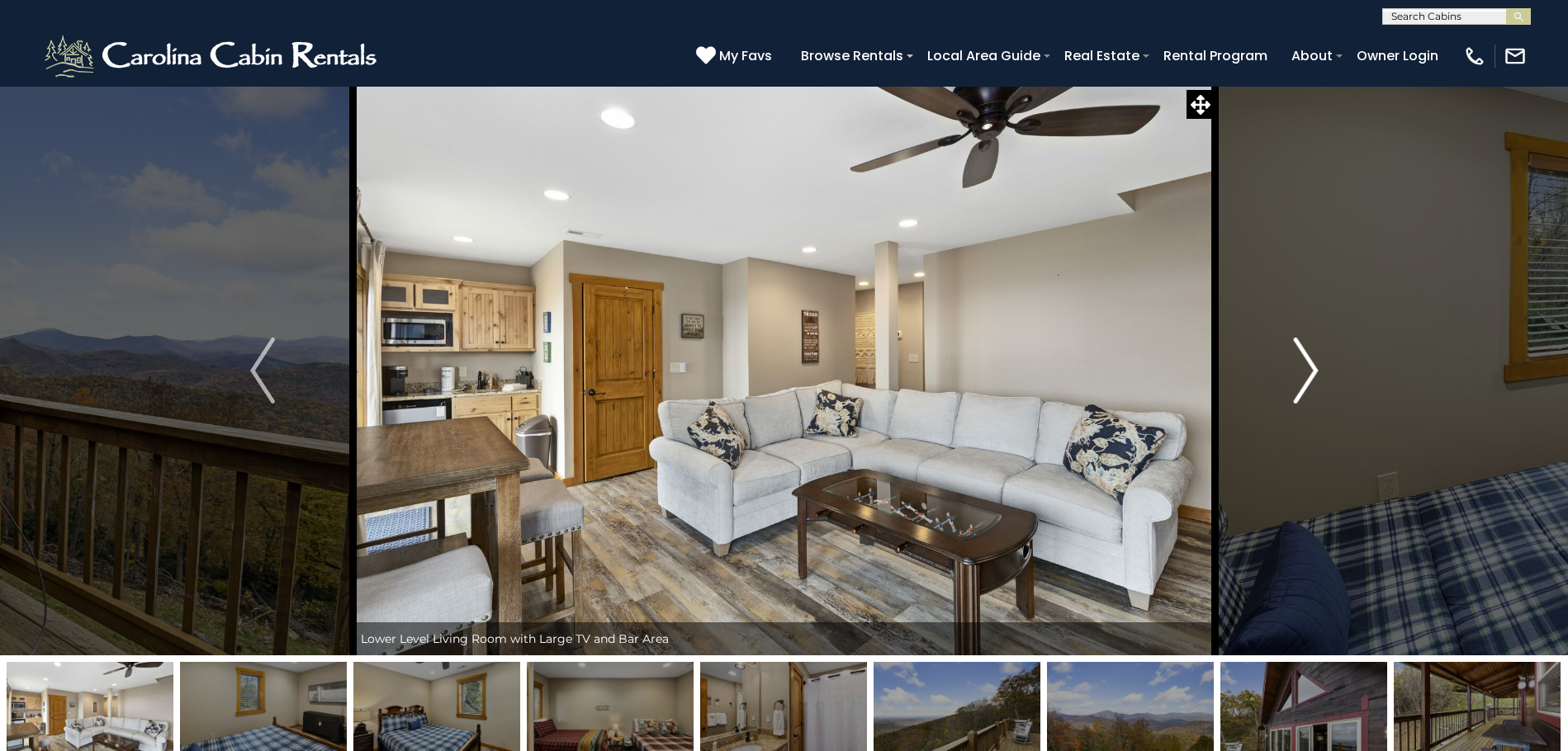
click at [1313, 379] on img "Next" at bounding box center [1305, 370] width 25 height 66
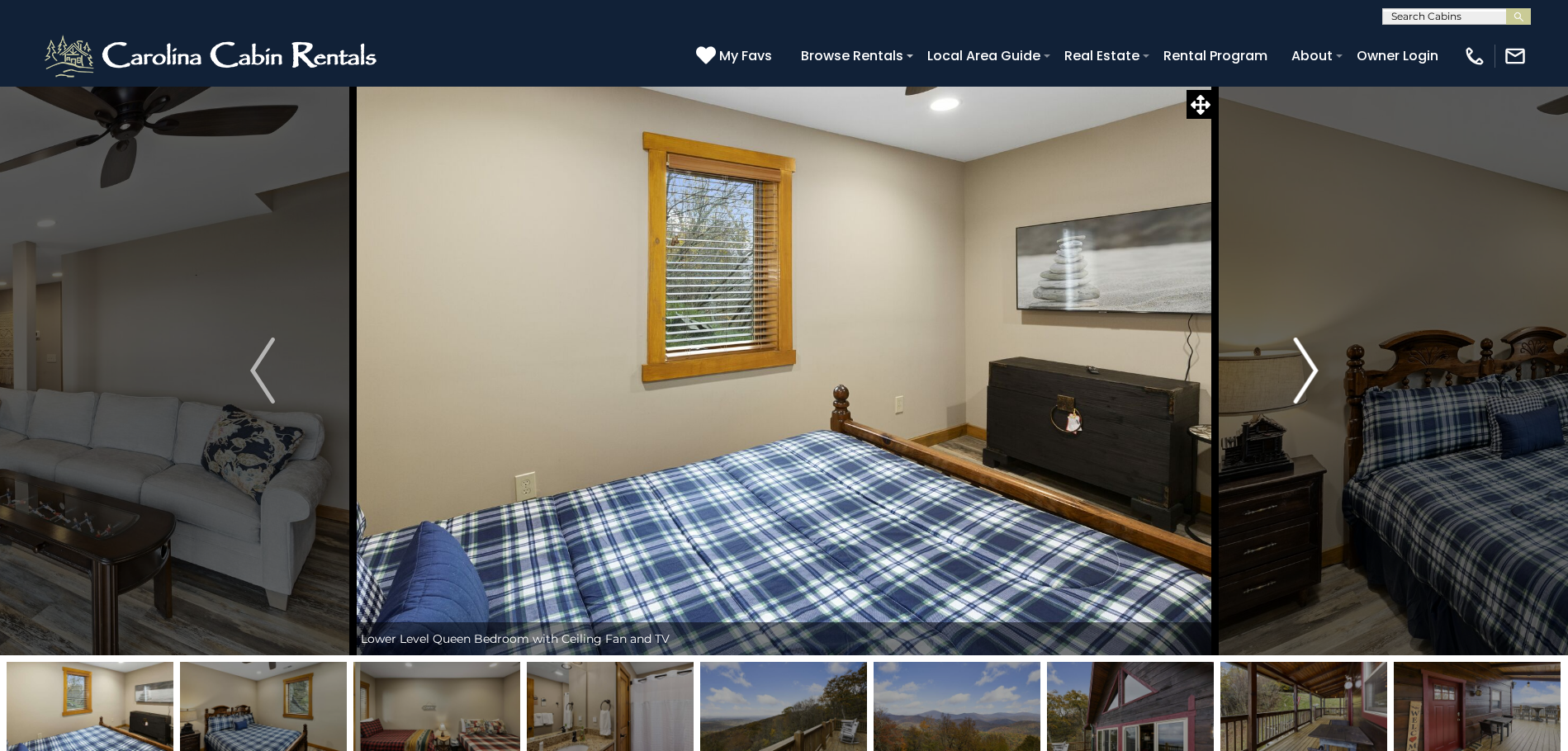
click at [1313, 379] on img "Next" at bounding box center [1305, 370] width 25 height 66
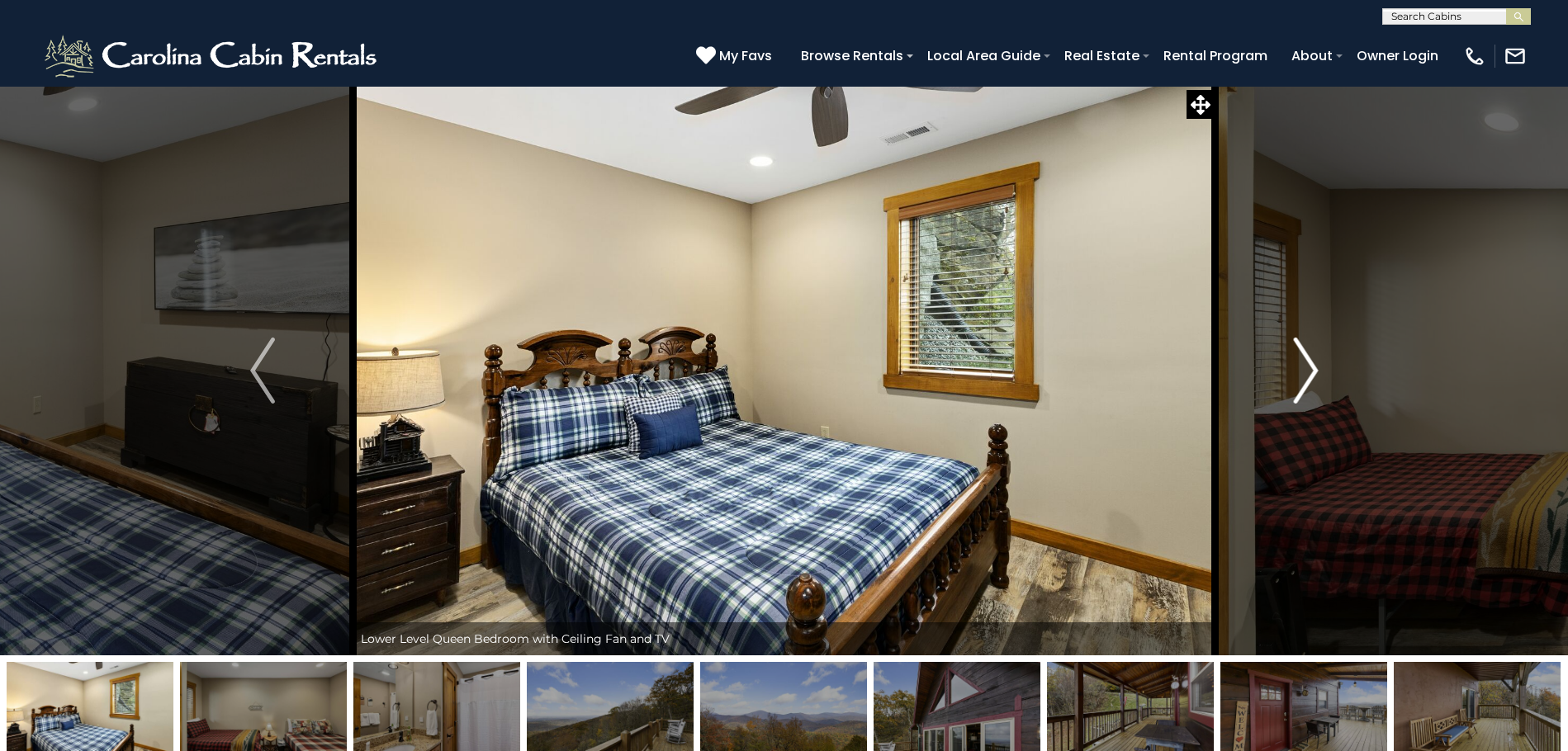
click at [1313, 379] on img "Next" at bounding box center [1305, 370] width 25 height 66
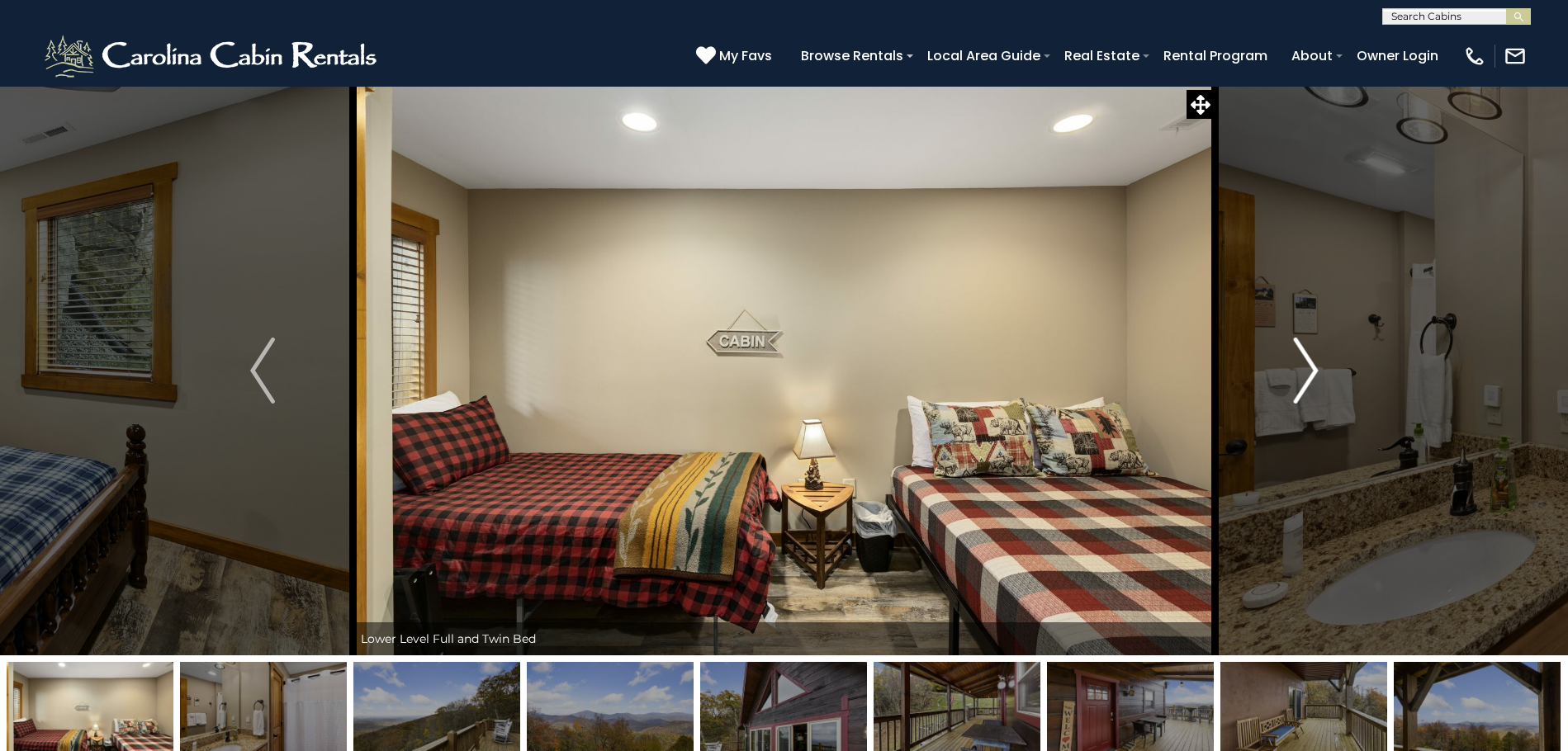
click at [1313, 379] on img "Next" at bounding box center [1305, 370] width 25 height 66
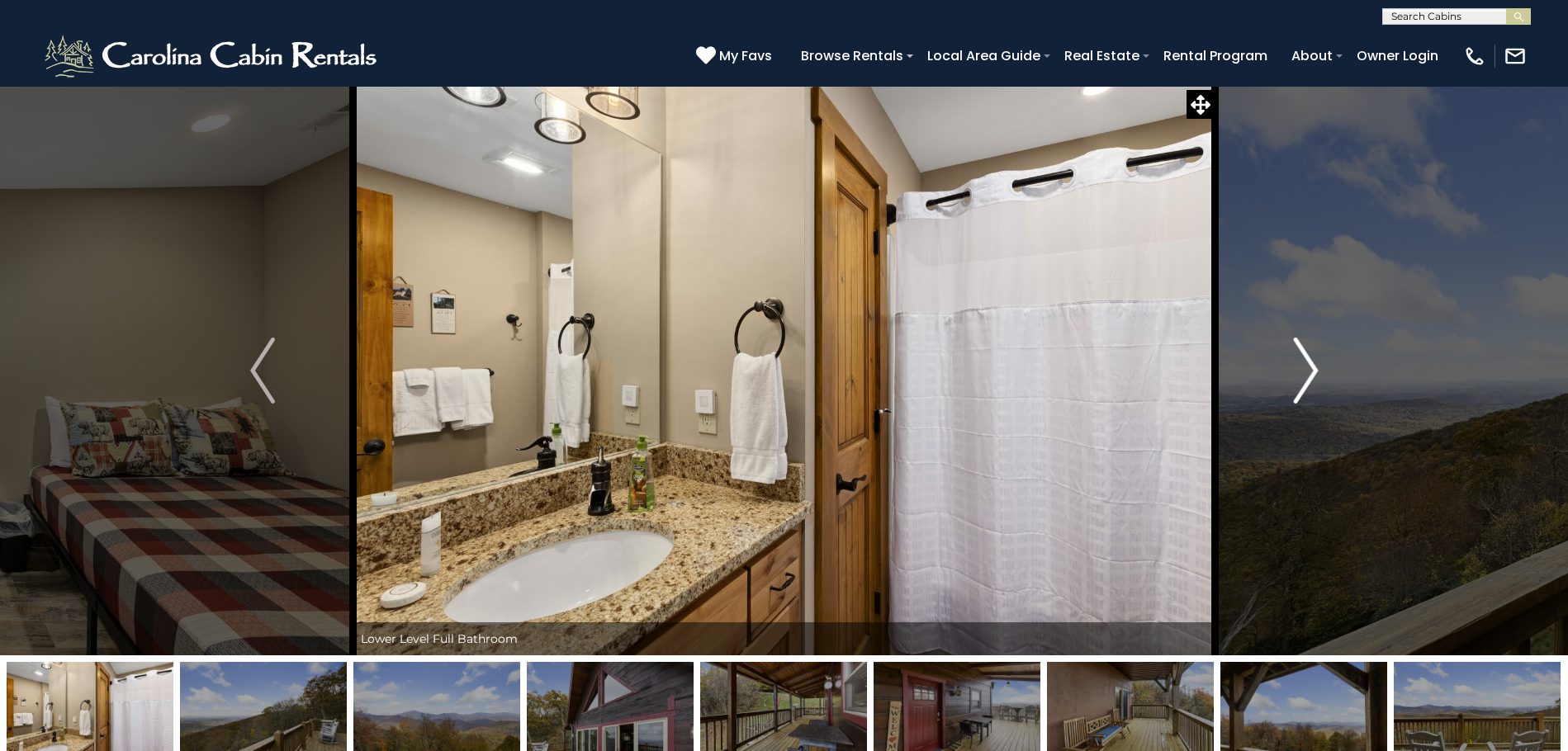
click at [1313, 379] on img "Next" at bounding box center [1305, 370] width 25 height 66
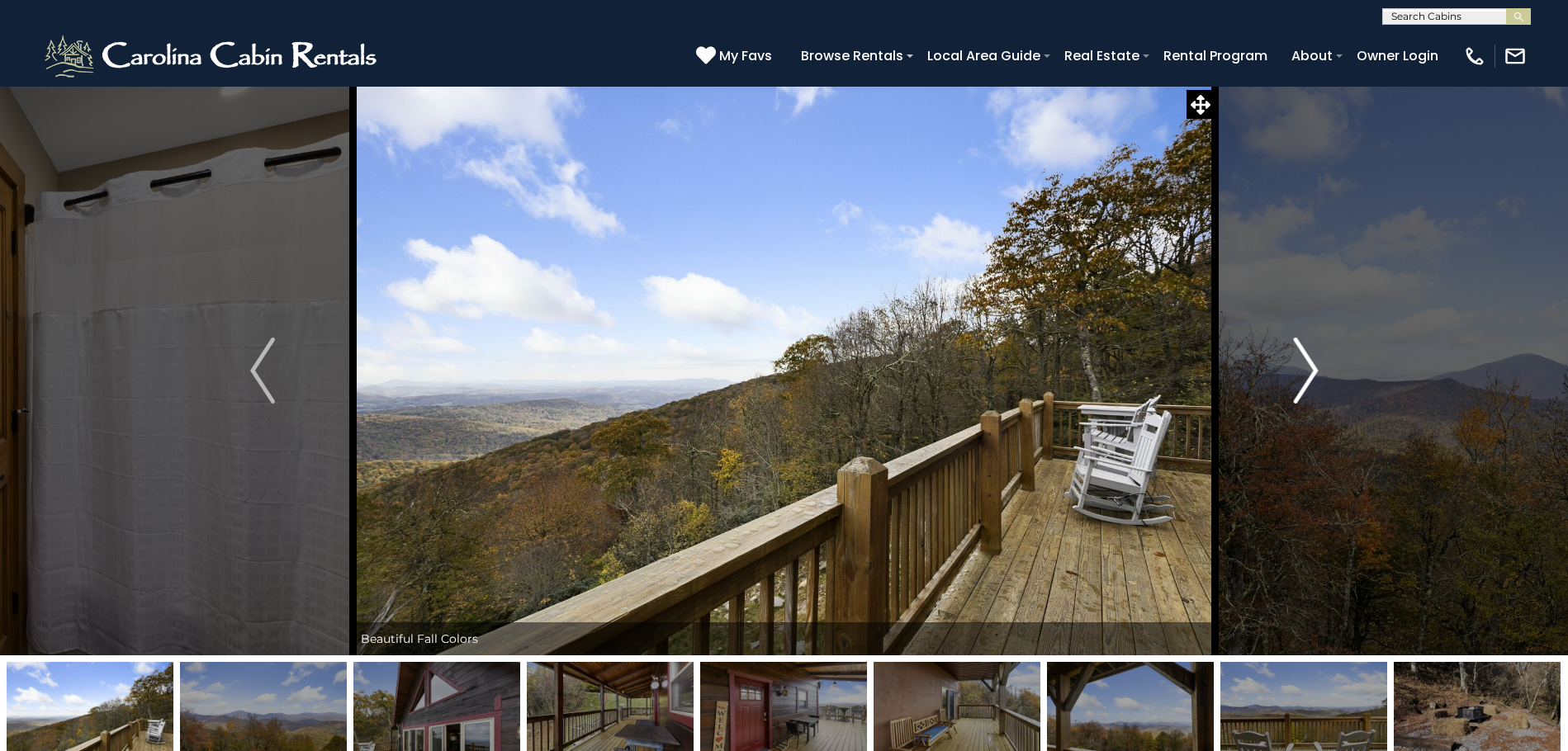
click at [1313, 379] on img "Next" at bounding box center [1305, 370] width 25 height 66
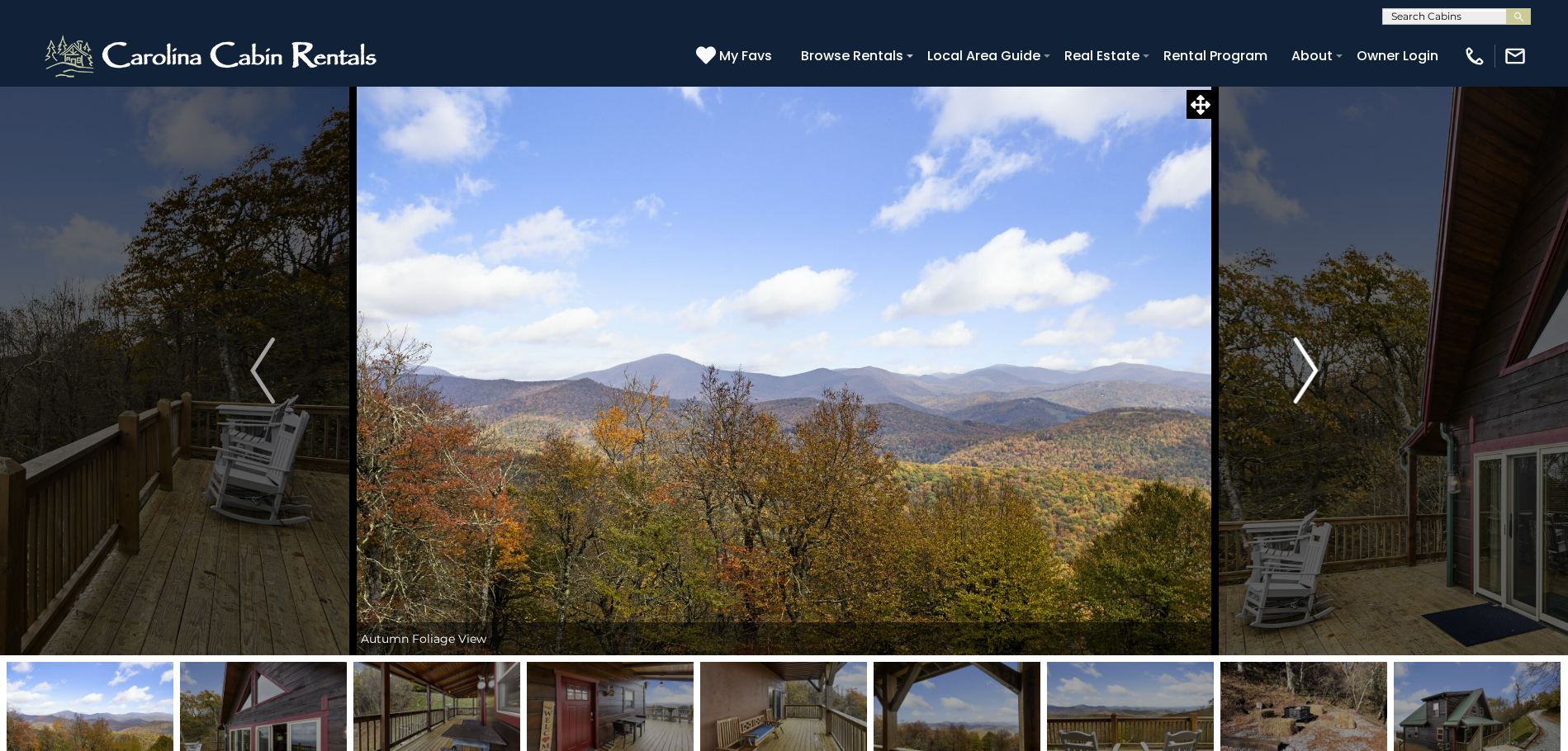
click at [1313, 379] on img "Next" at bounding box center [1305, 370] width 25 height 66
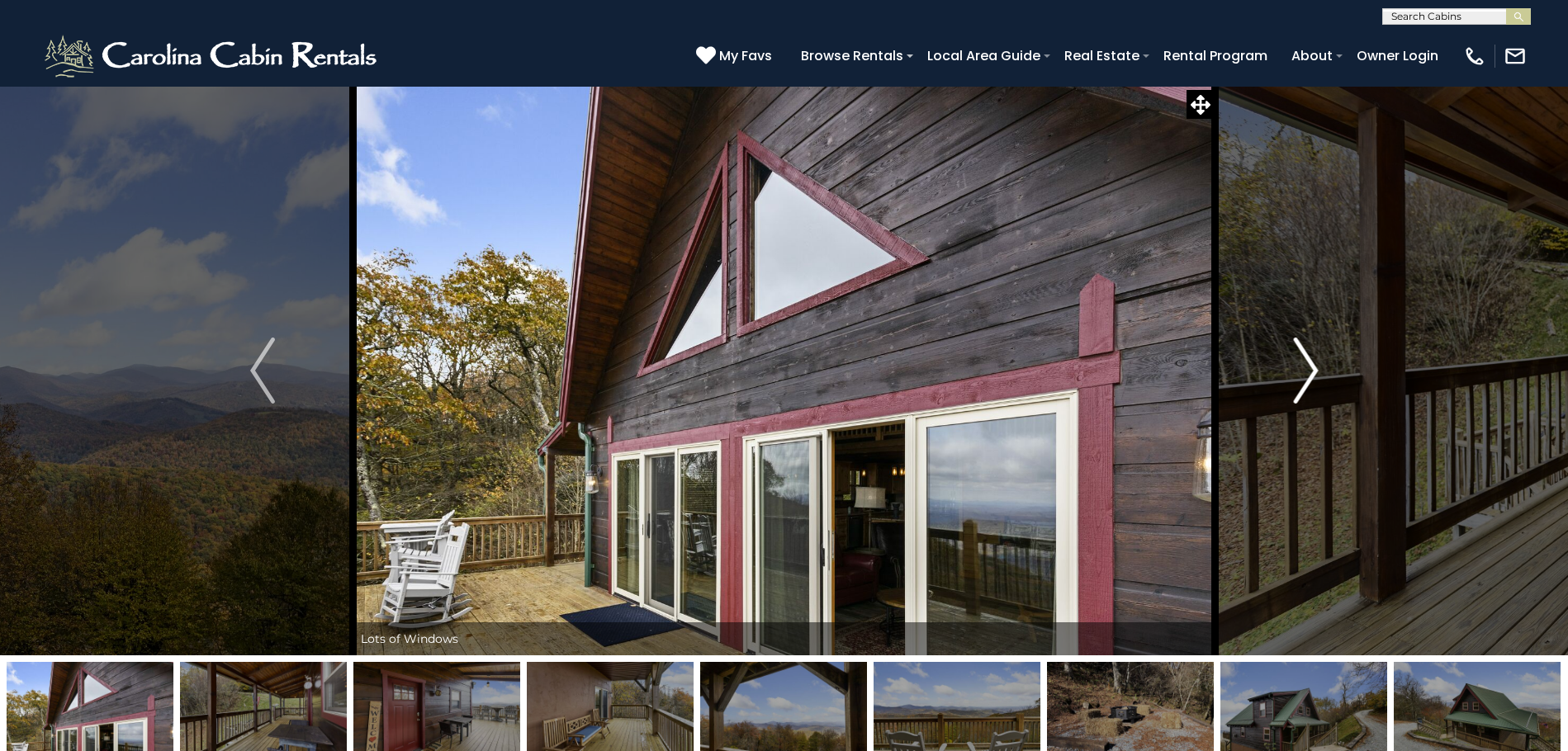
click at [1311, 379] on img "Next" at bounding box center [1305, 370] width 25 height 66
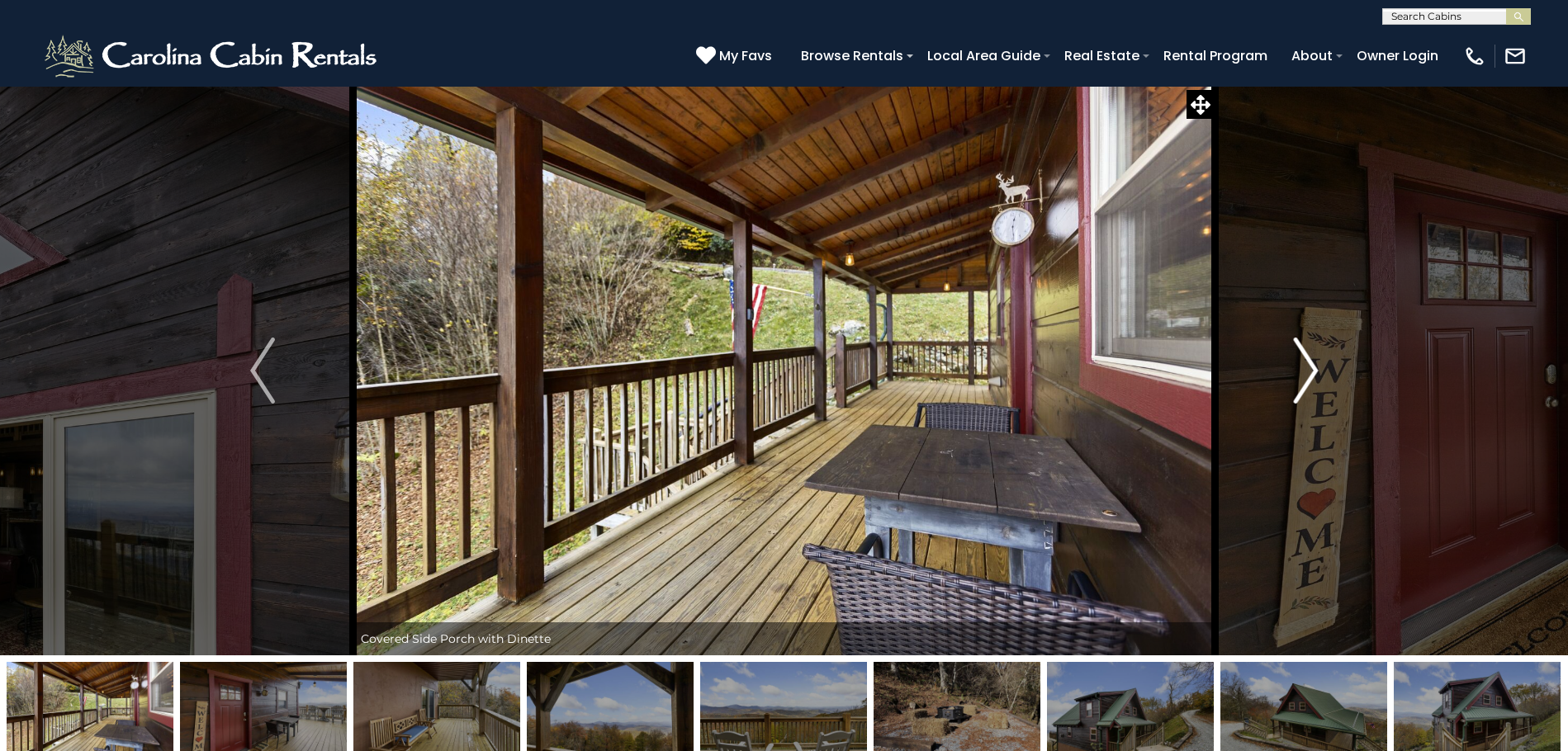
click at [1311, 379] on img "Next" at bounding box center [1305, 370] width 25 height 66
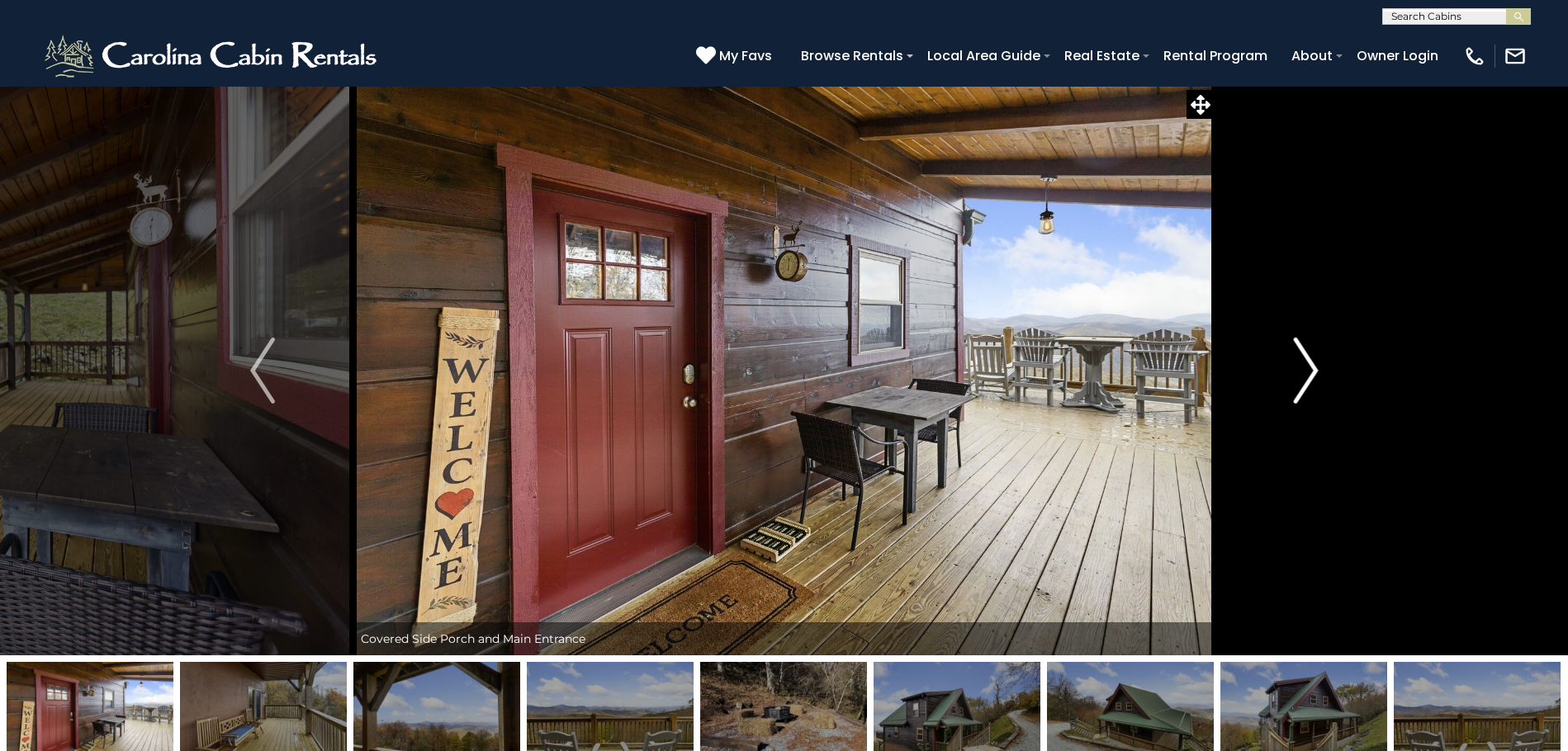
click at [1311, 379] on img "Next" at bounding box center [1305, 370] width 25 height 66
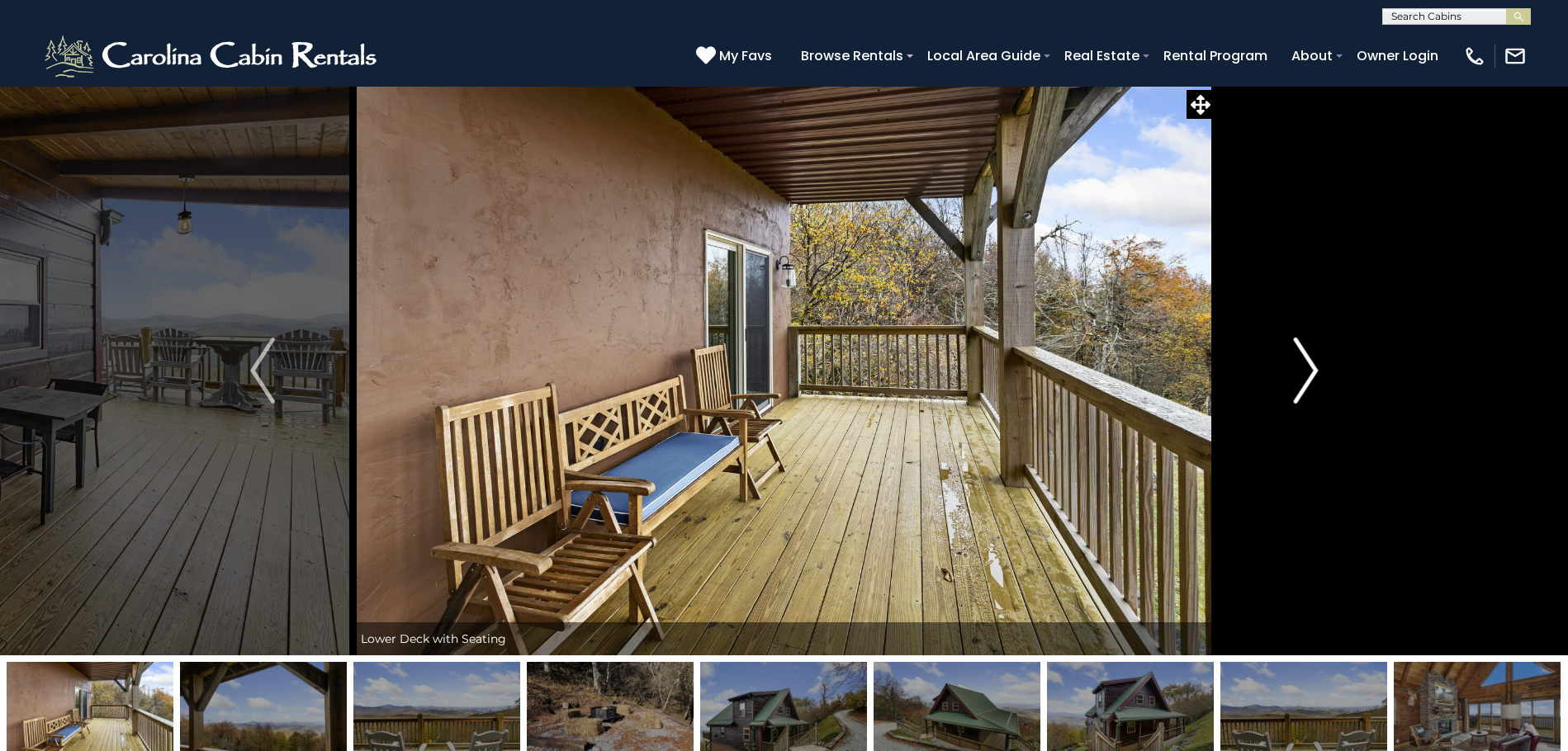
click at [1313, 379] on img "Next" at bounding box center [1305, 370] width 25 height 66
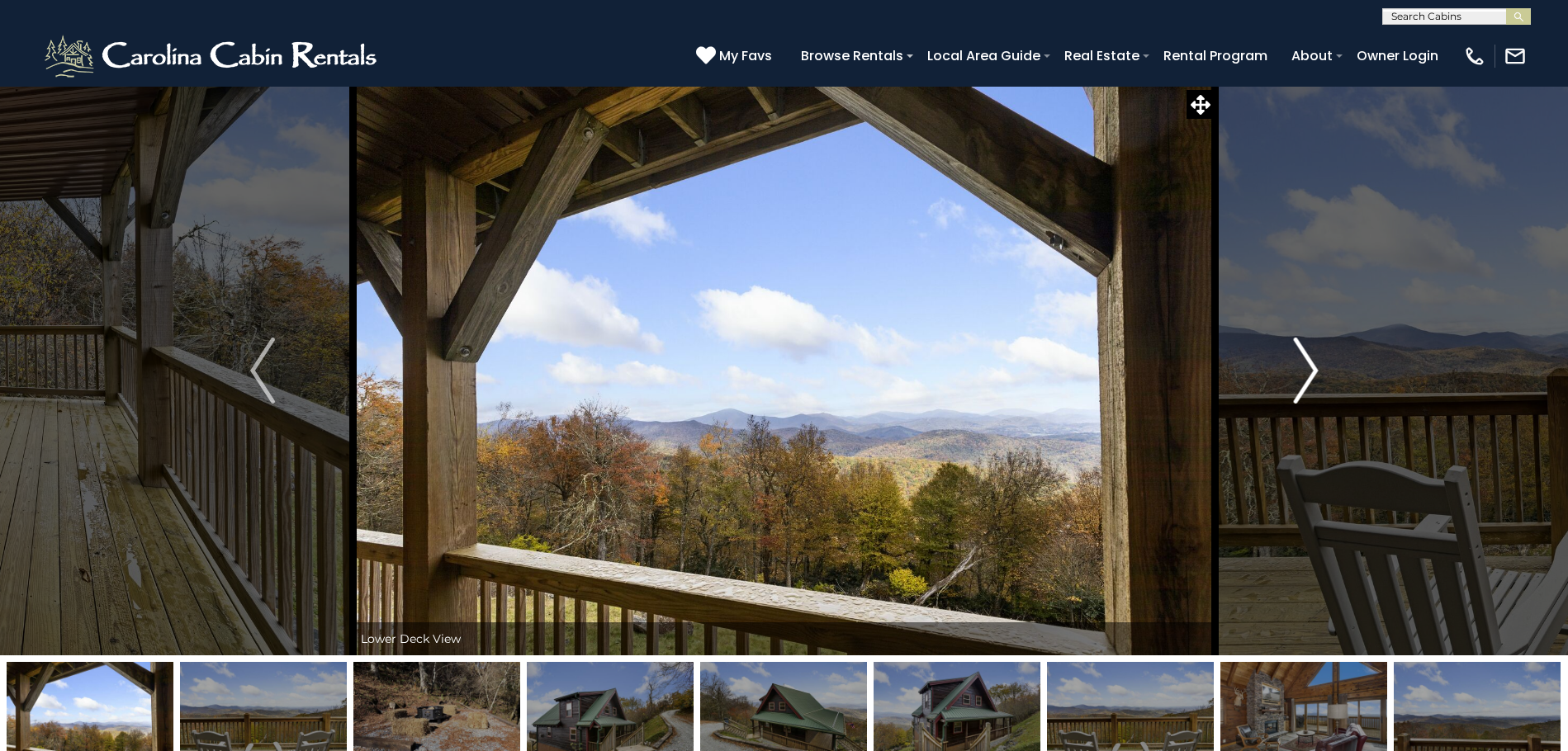
click at [1313, 379] on img "Next" at bounding box center [1305, 370] width 25 height 66
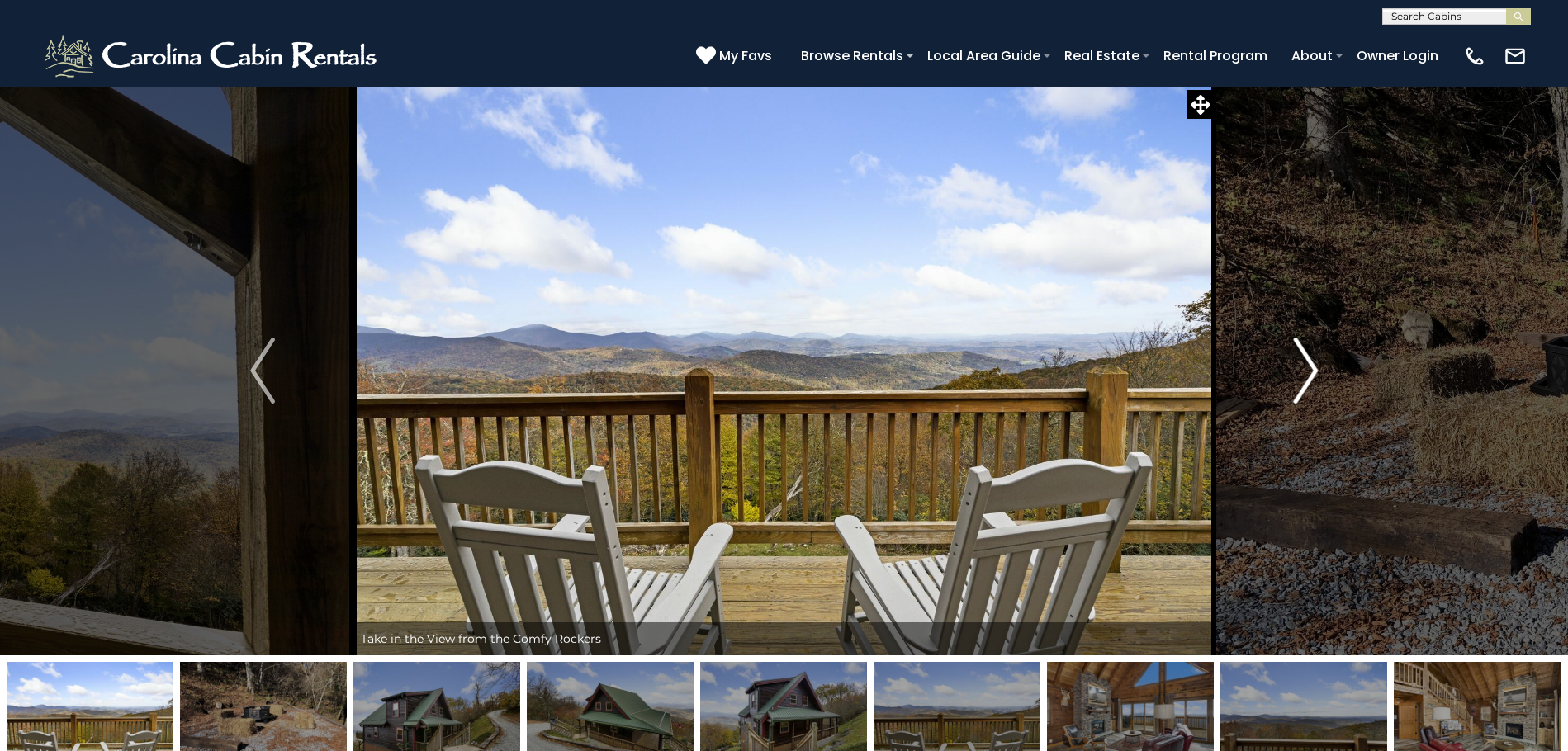
click at [1313, 379] on img "Next" at bounding box center [1305, 370] width 25 height 66
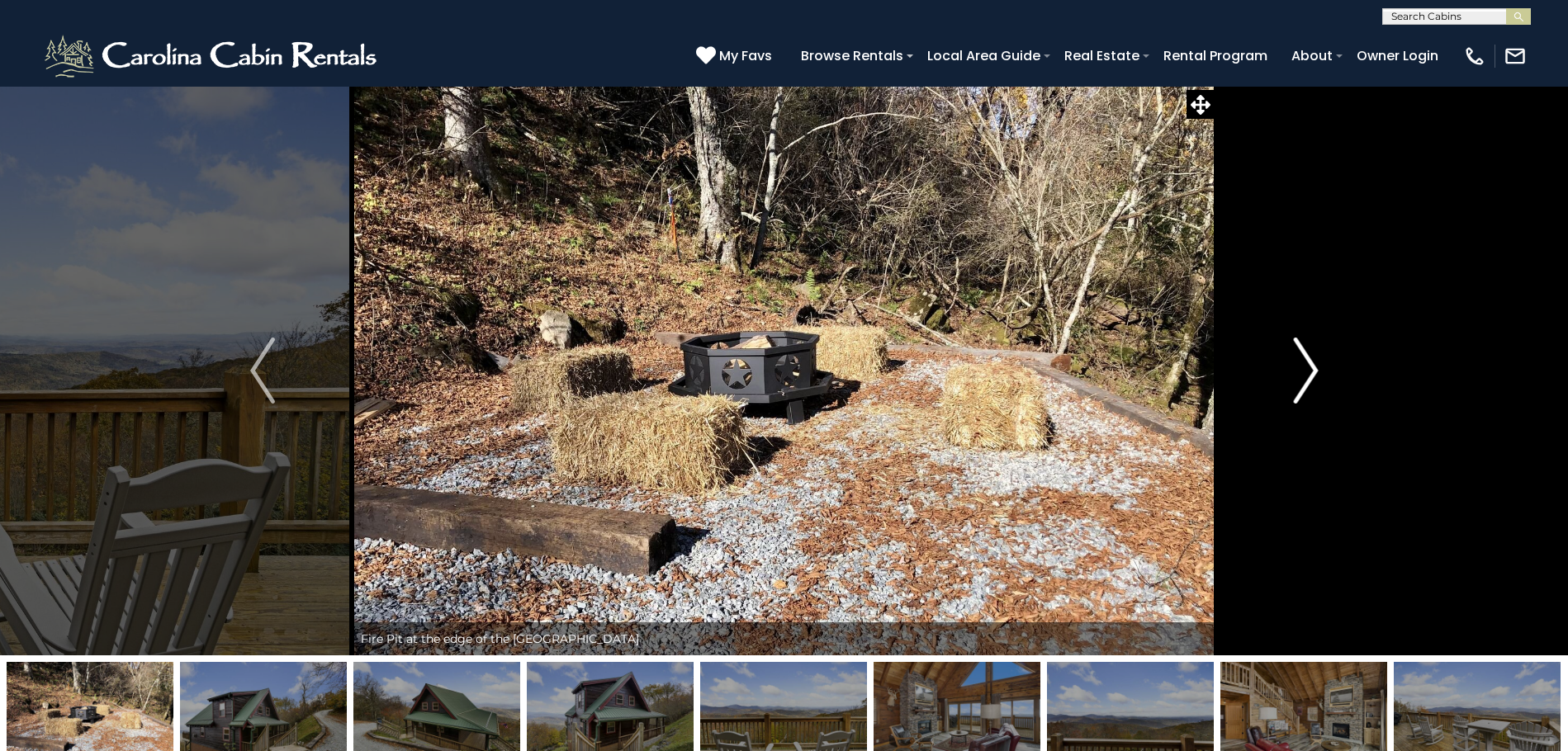
click at [1313, 379] on img "Next" at bounding box center [1305, 370] width 25 height 66
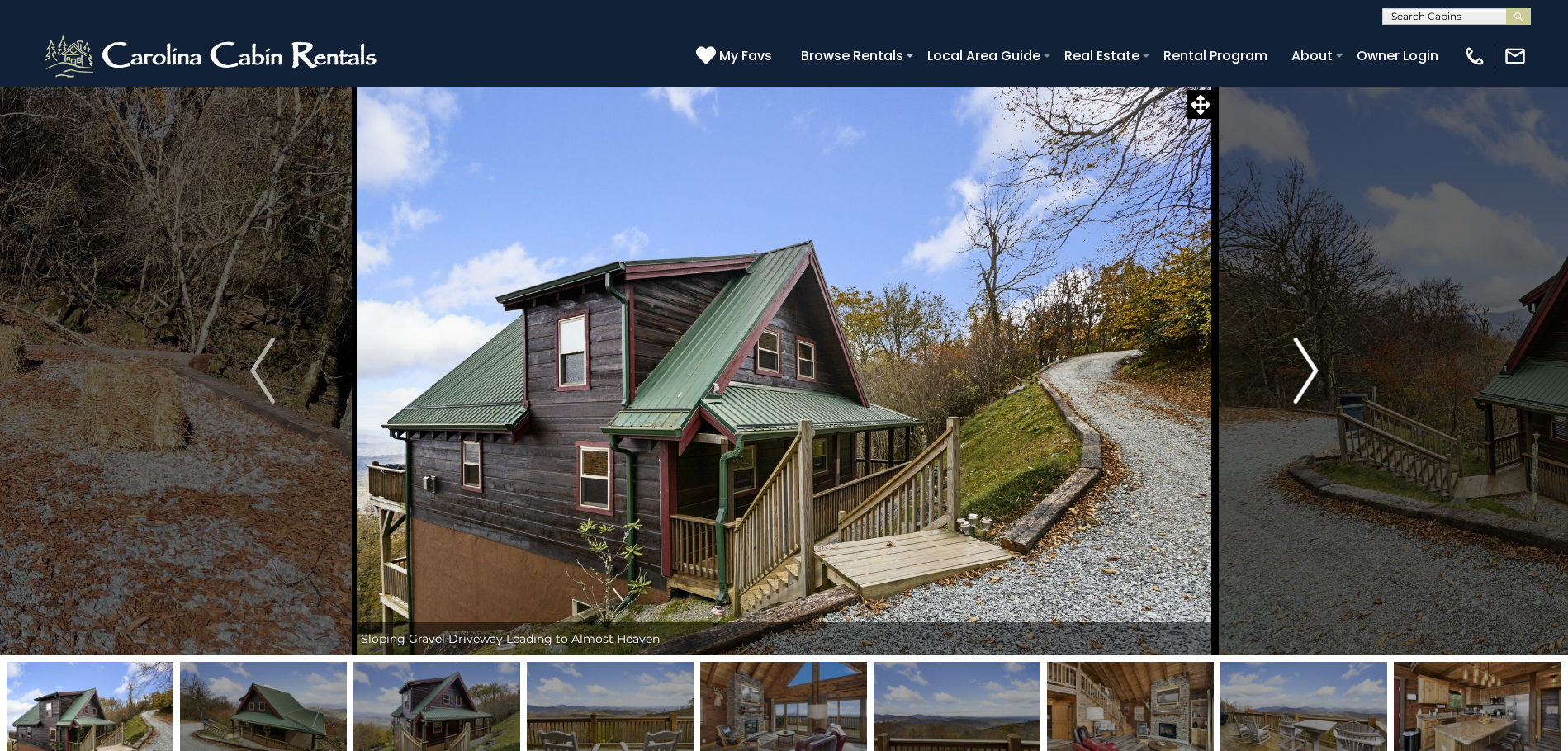
click at [1309, 379] on img "Next" at bounding box center [1305, 370] width 25 height 66
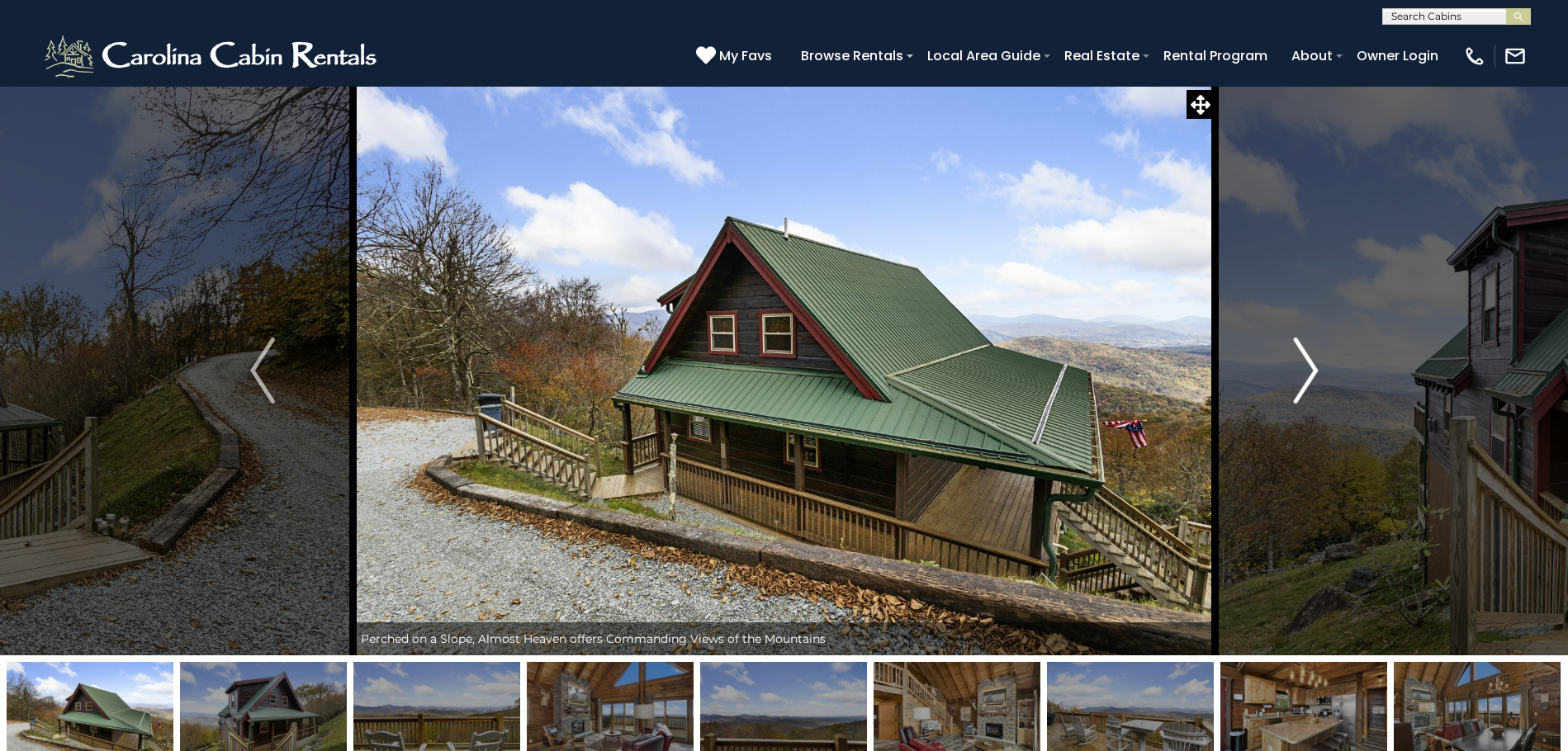
click at [1309, 379] on img "Next" at bounding box center [1305, 370] width 25 height 66
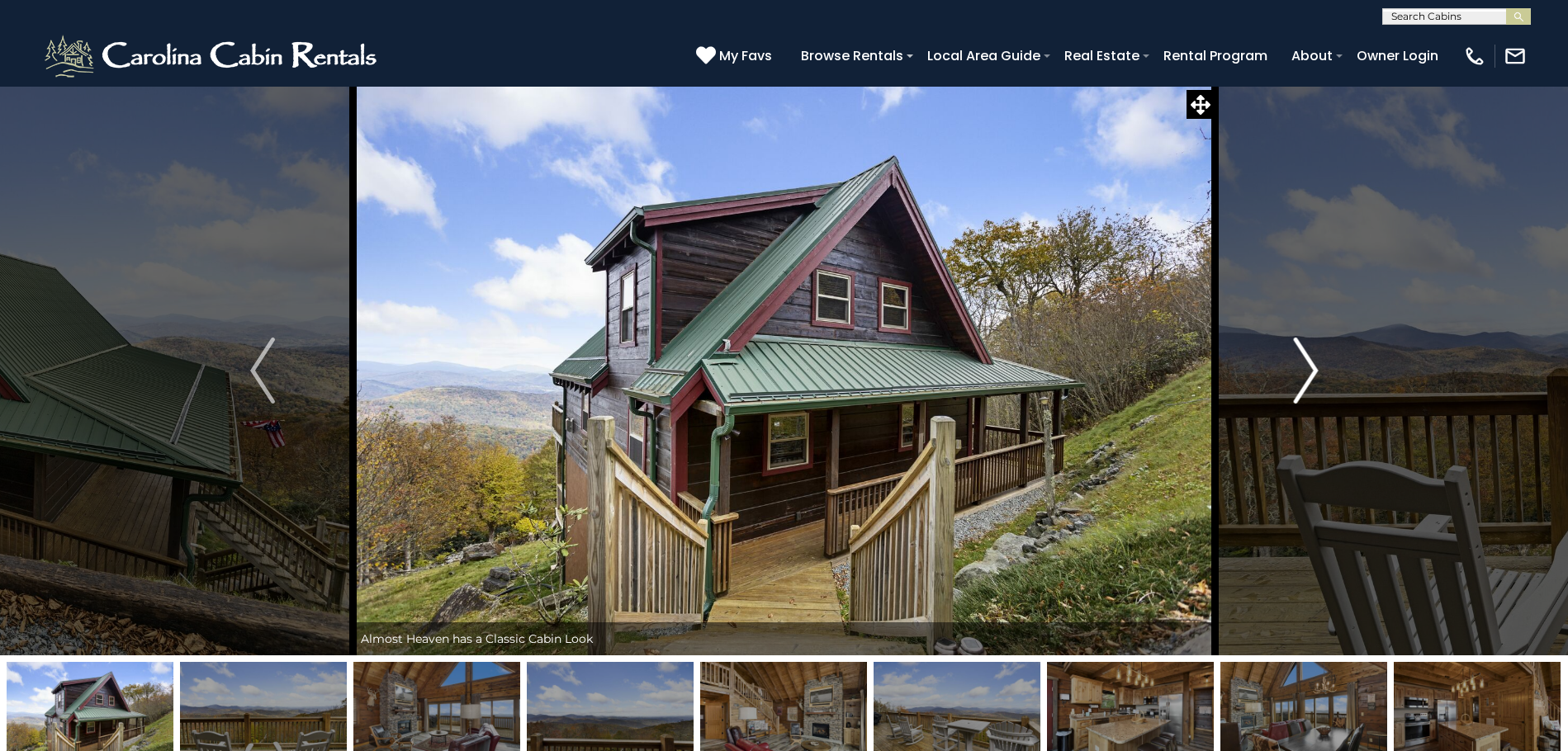
click at [1309, 379] on img "Next" at bounding box center [1305, 370] width 25 height 66
